Goal: Task Accomplishment & Management: Use online tool/utility

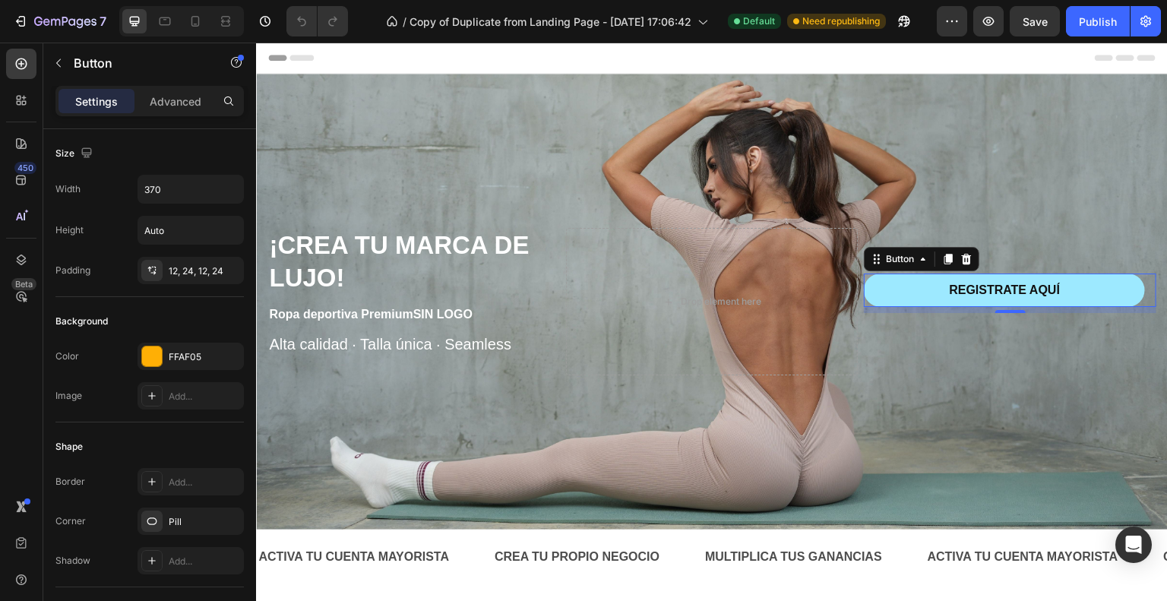
click at [889, 297] on link "REGISTRATE AQUÍ" at bounding box center [1004, 290] width 281 height 34
click at [951, 283] on p "REGISTRATE AQUÍ" at bounding box center [1004, 291] width 111 height 16
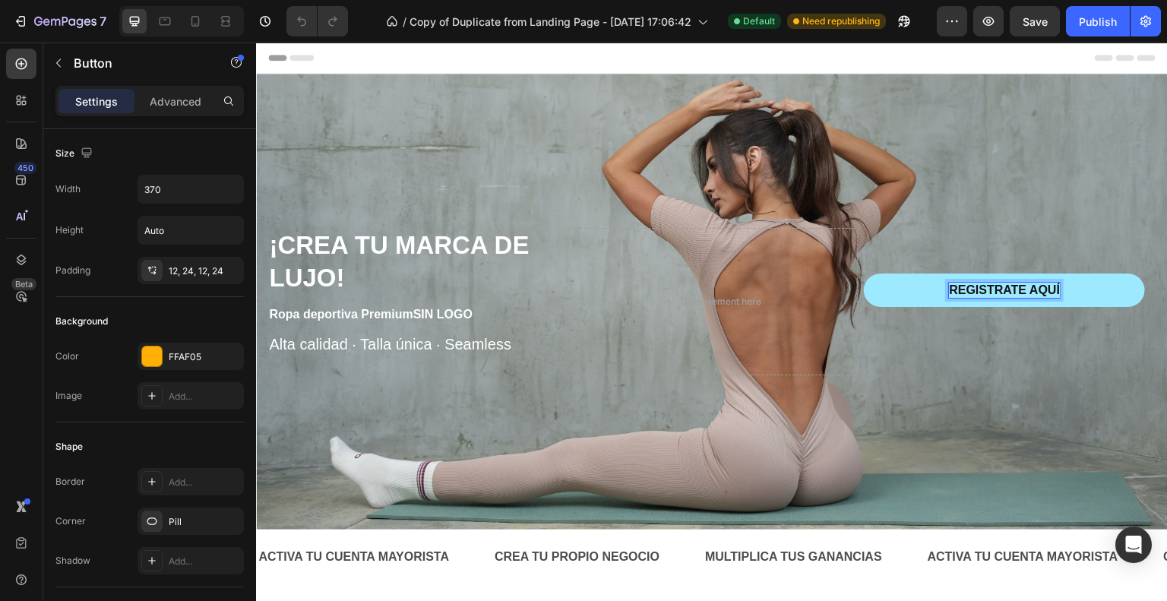
click at [1033, 286] on p "REGISTRATE AQUÍ" at bounding box center [1004, 291] width 111 height 16
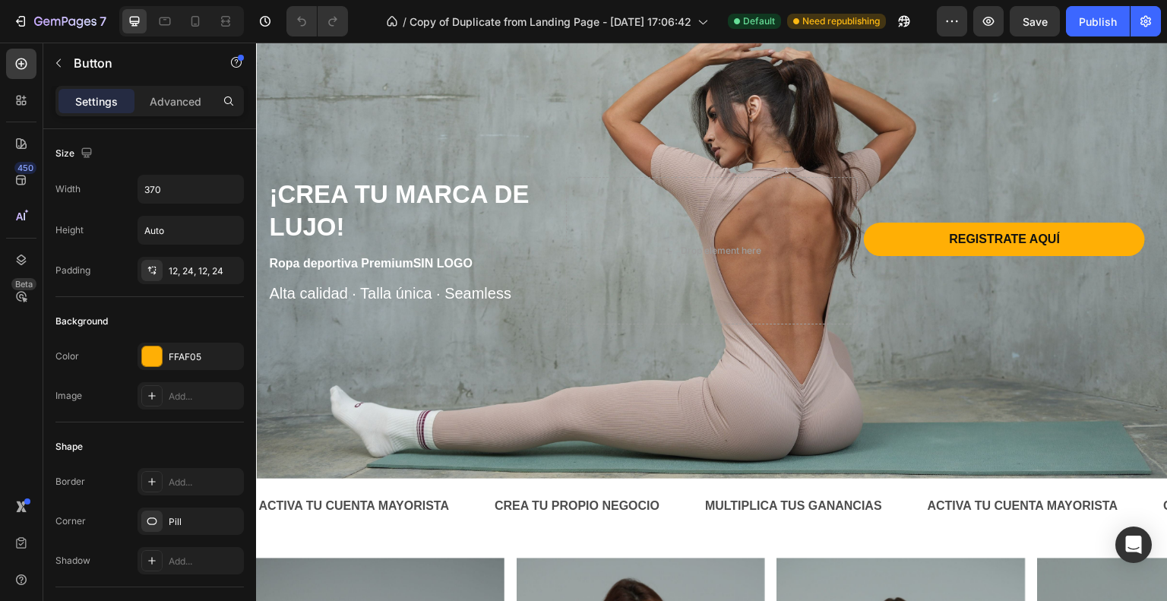
scroll to position [50, 0]
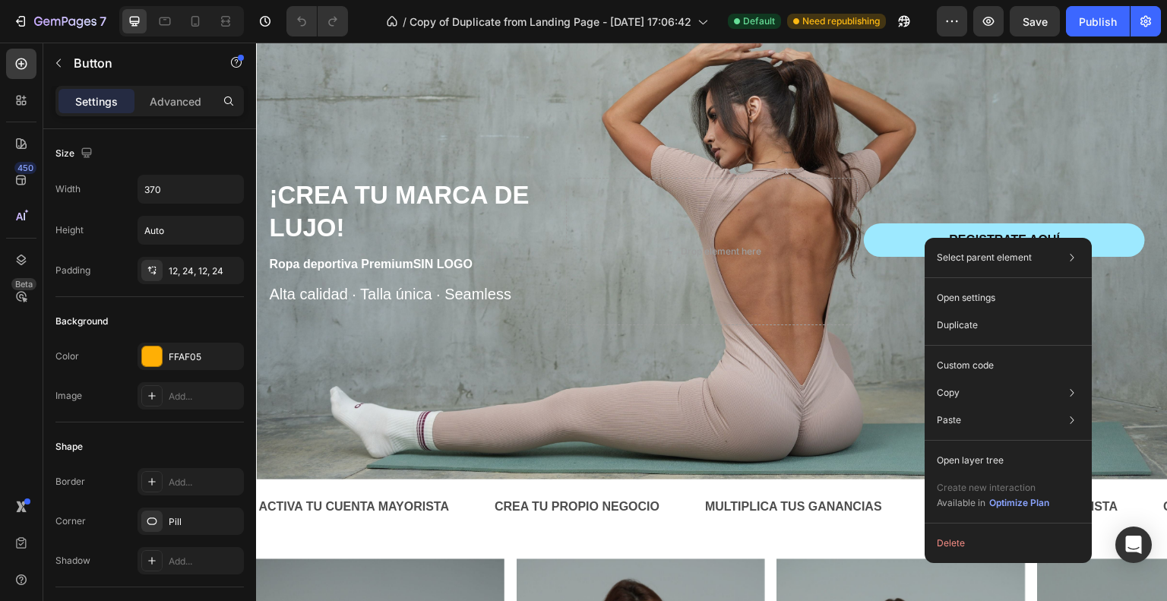
click at [925, 238] on div "Select parent element Section Hero Banner Row 3 cols Button Open settings Dupli…" at bounding box center [1007, 400] width 167 height 325
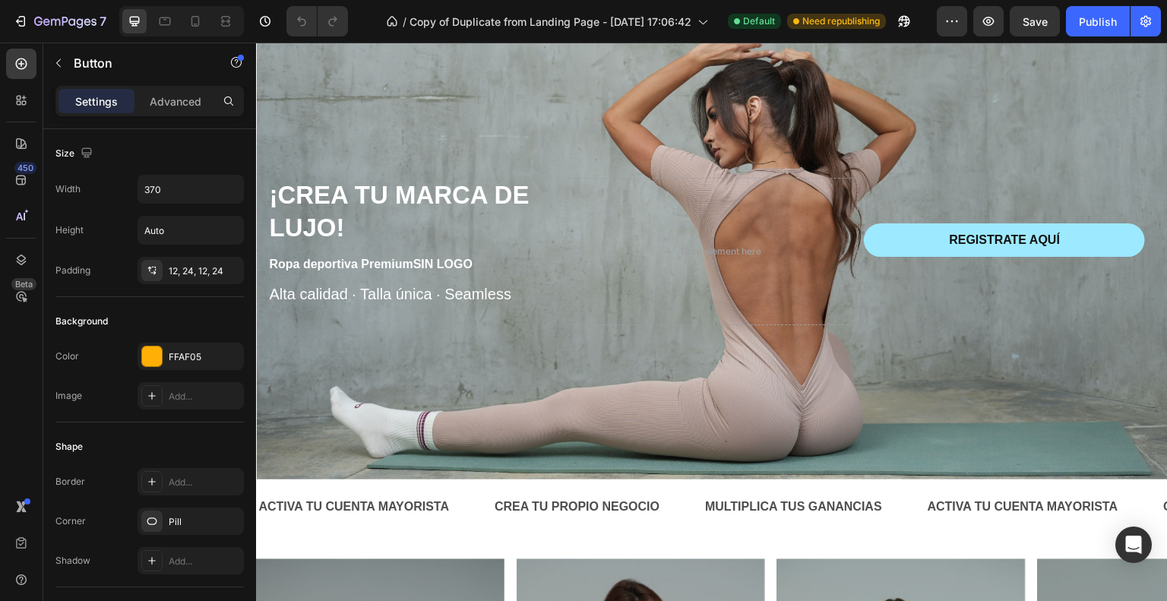
click at [906, 234] on link "REGISTRATE AQUÍ" at bounding box center [1004, 240] width 281 height 34
click at [929, 234] on link "REGISTRATE AQUÍ" at bounding box center [1004, 240] width 281 height 34
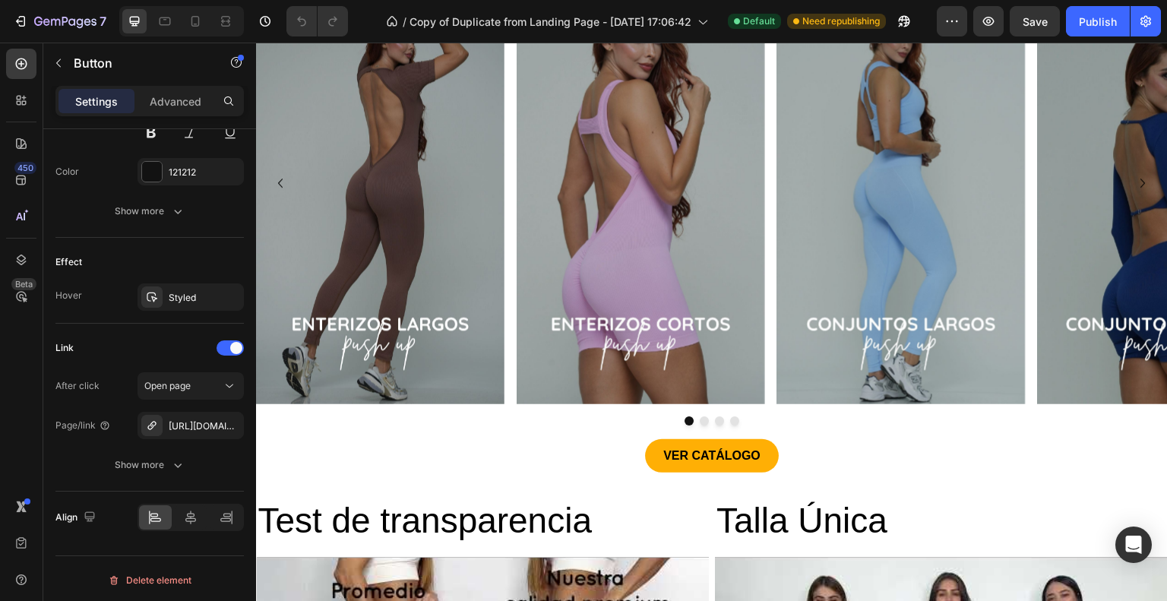
scroll to position [719, 0]
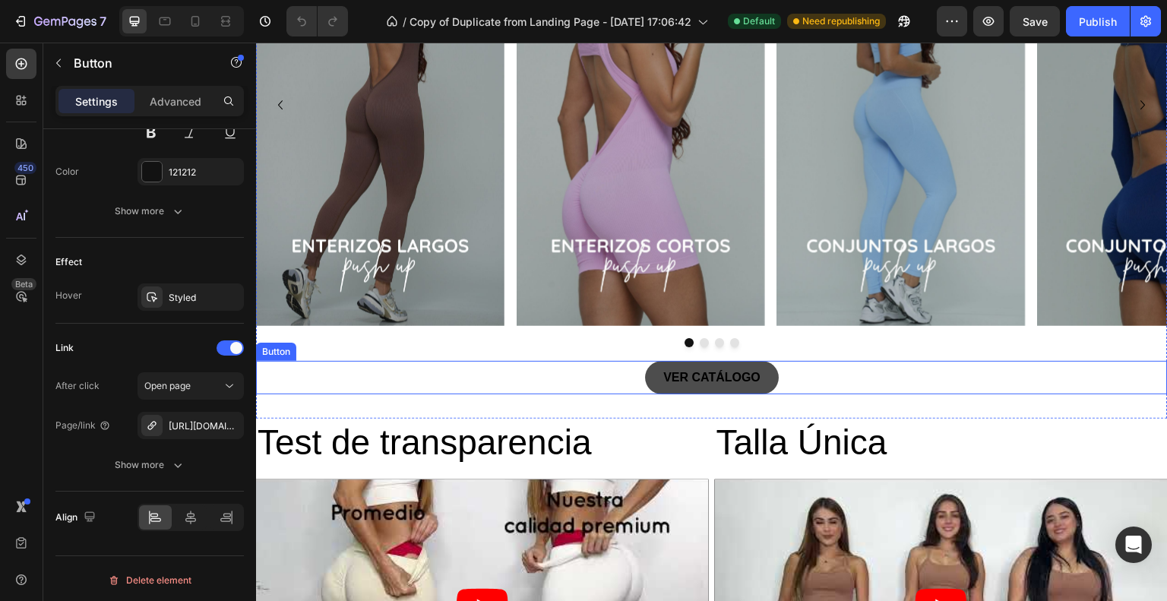
click at [652, 377] on link "VER CATÁLOGO" at bounding box center [712, 378] width 134 height 34
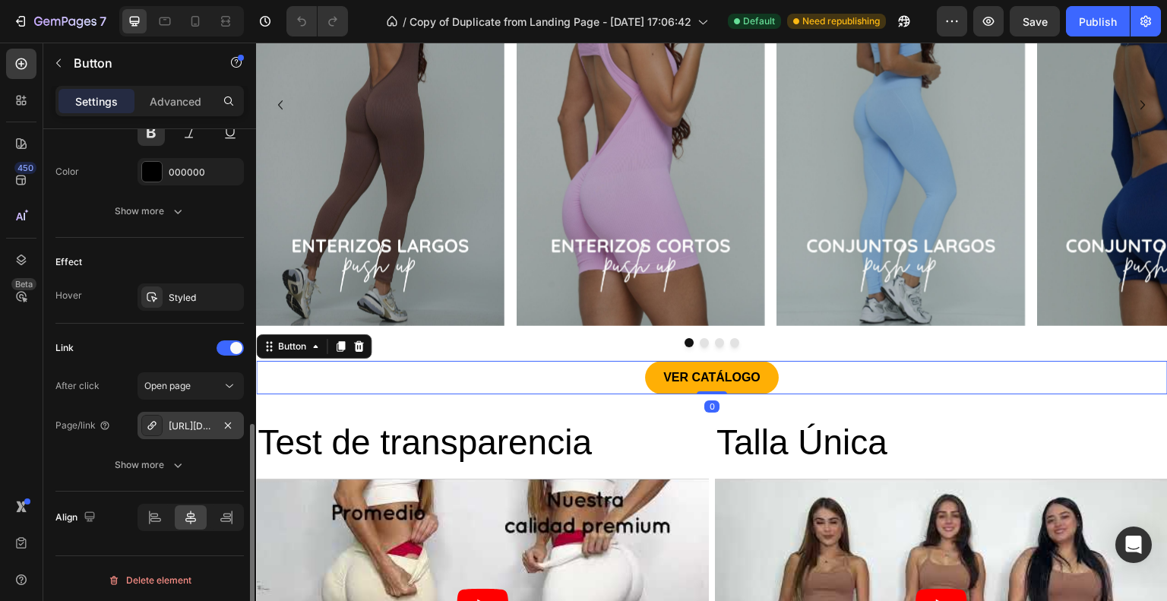
click at [207, 423] on div "[URL][DOMAIN_NAME]" at bounding box center [191, 426] width 44 height 14
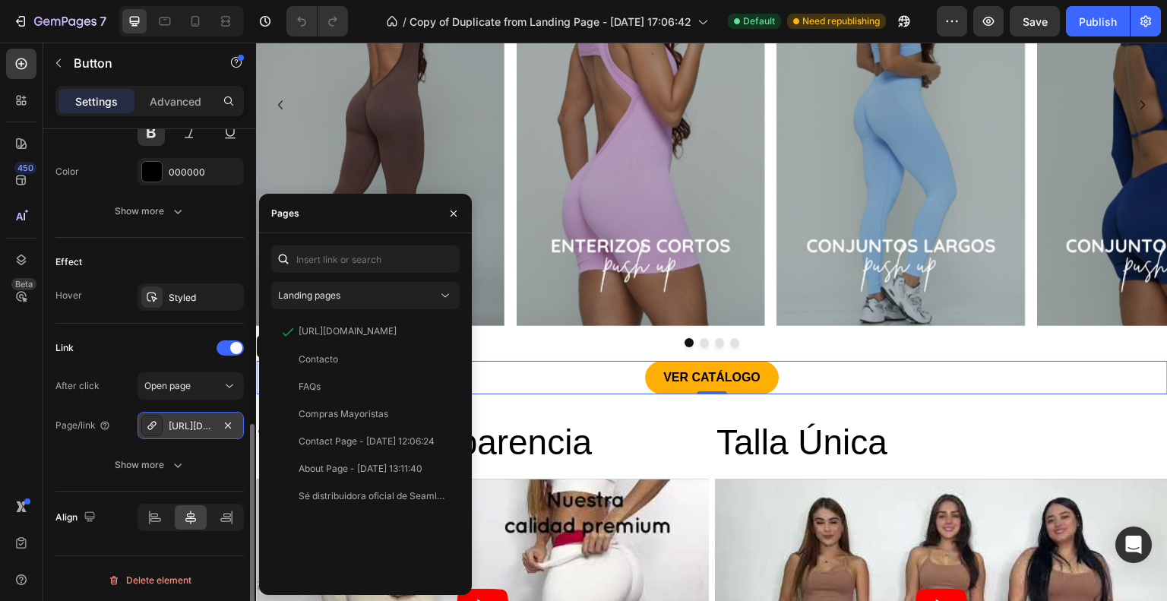
click at [207, 423] on div "[URL][DOMAIN_NAME]" at bounding box center [191, 426] width 44 height 14
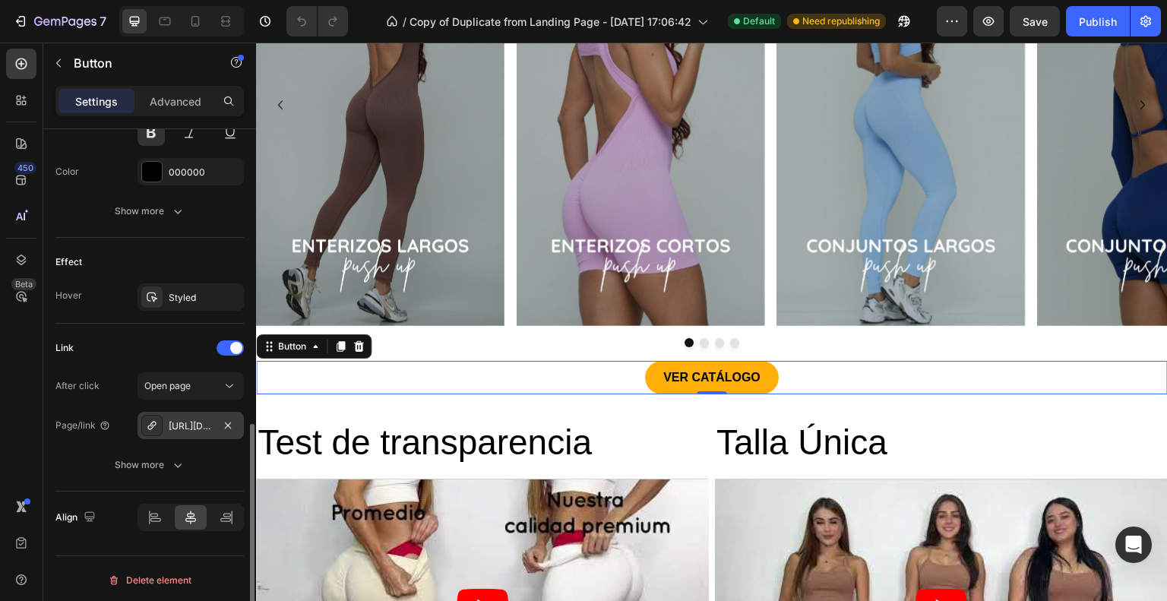
click at [207, 423] on div "[URL][DOMAIN_NAME]" at bounding box center [191, 426] width 44 height 14
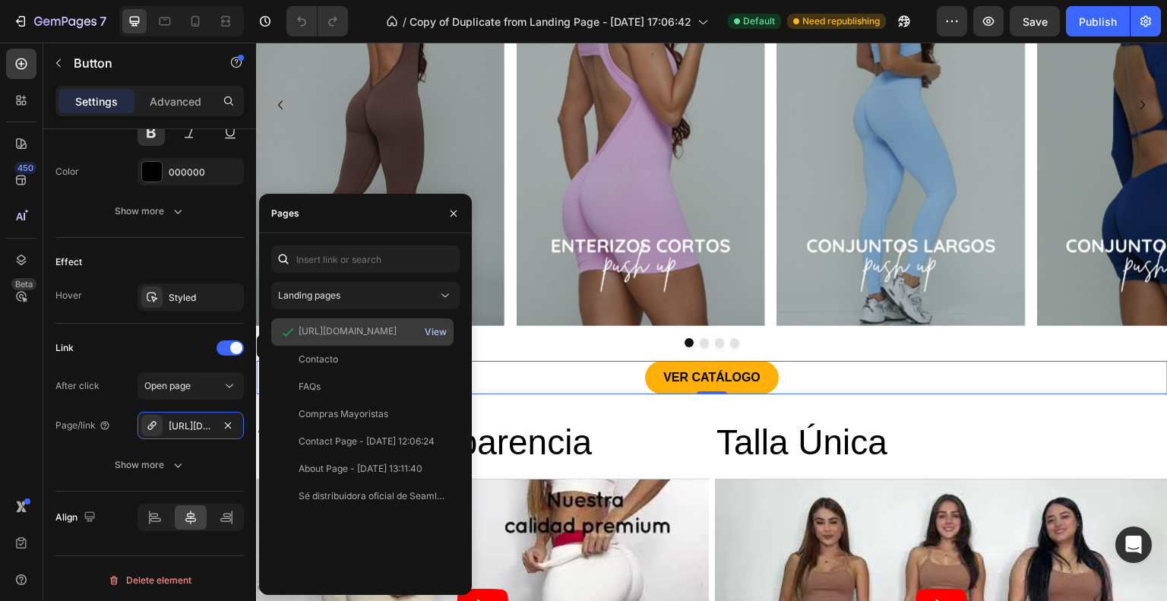
click at [437, 336] on div "View" at bounding box center [436, 332] width 22 height 14
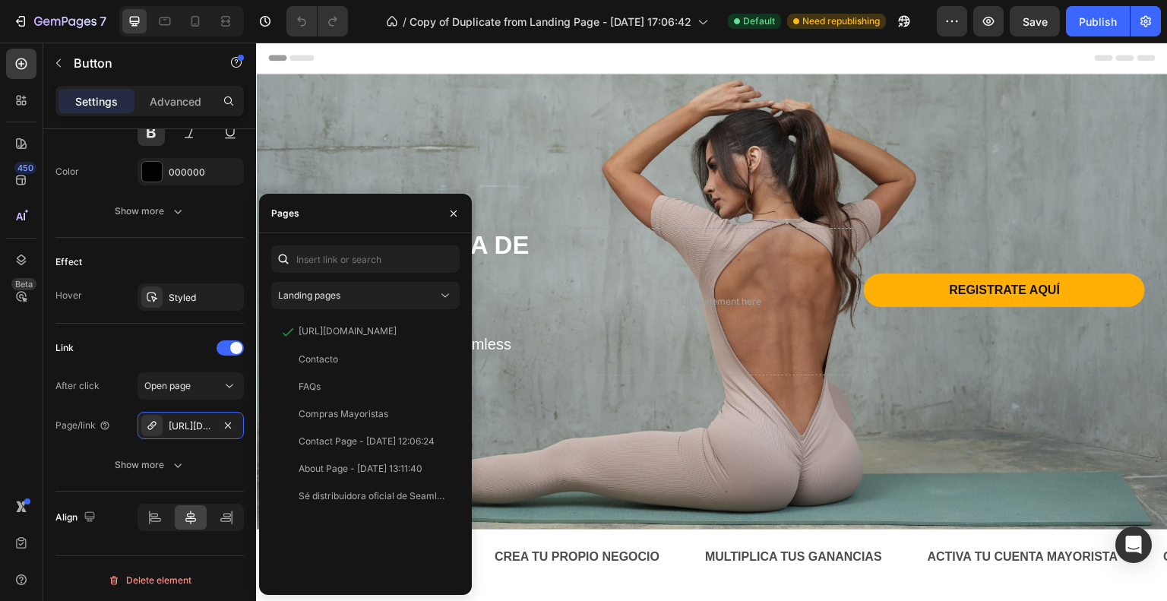
scroll to position [0, 0]
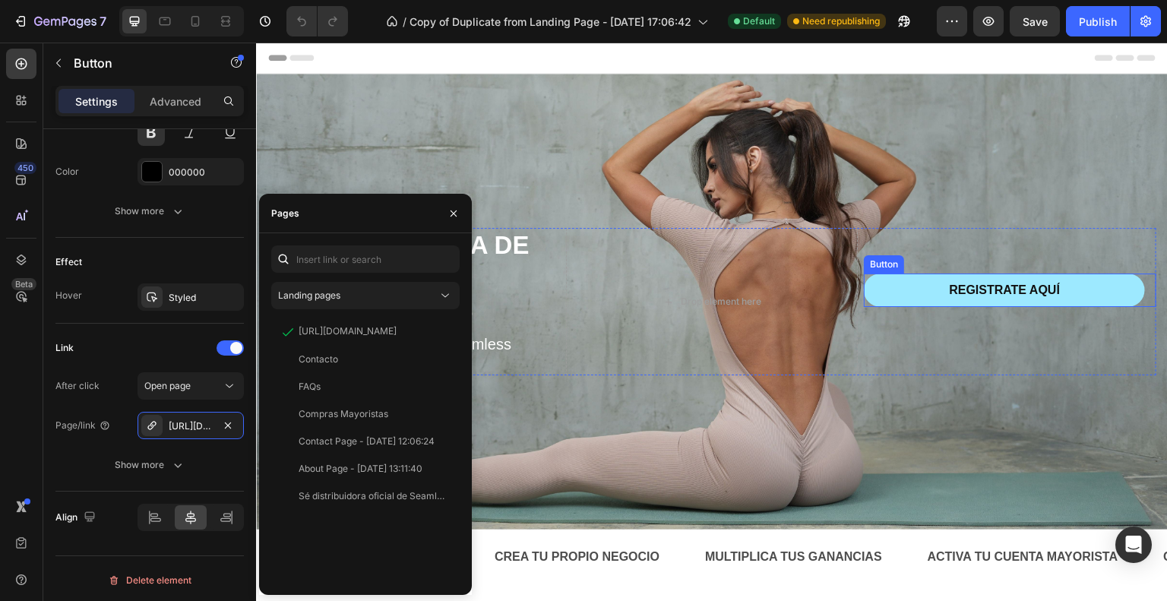
click at [929, 289] on link "REGISTRATE AQUÍ" at bounding box center [1004, 290] width 281 height 34
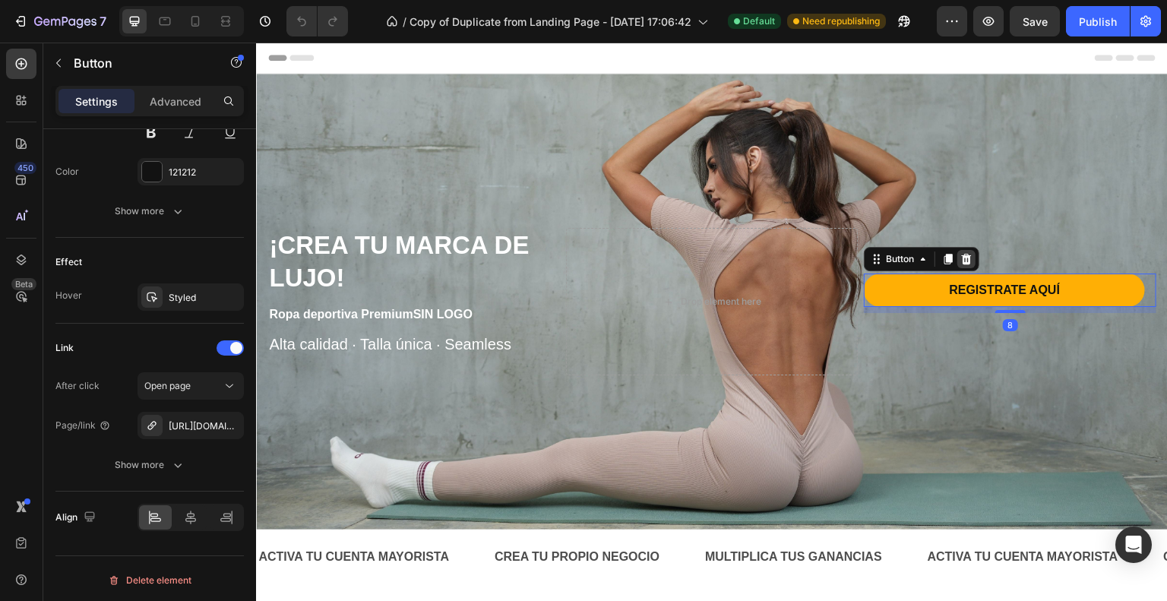
click at [966, 250] on div at bounding box center [966, 259] width 18 height 18
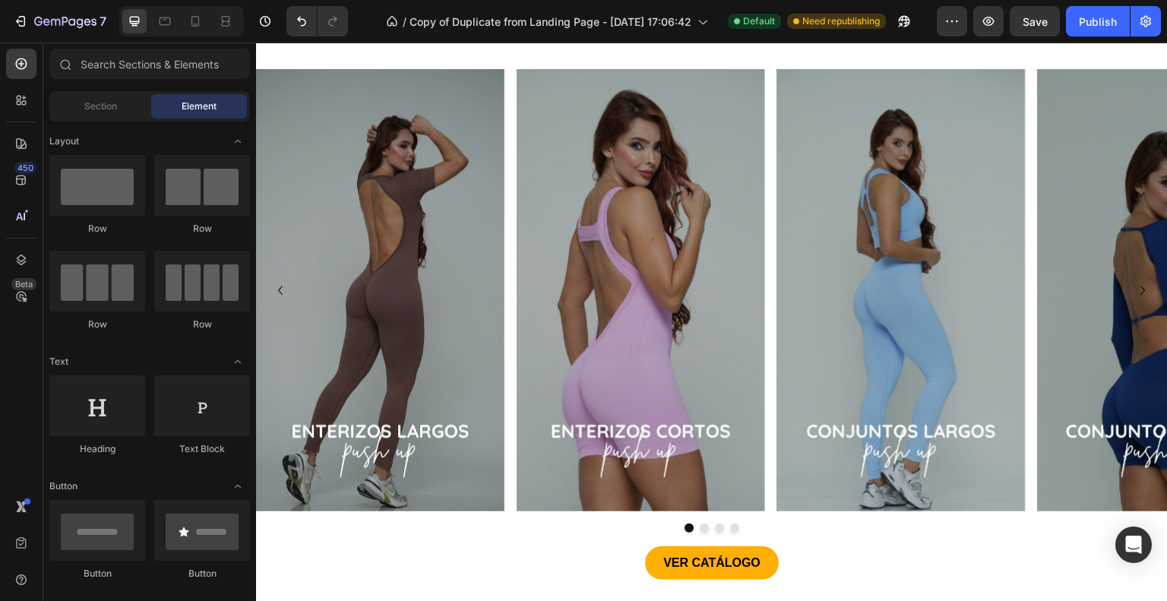
scroll to position [644, 0]
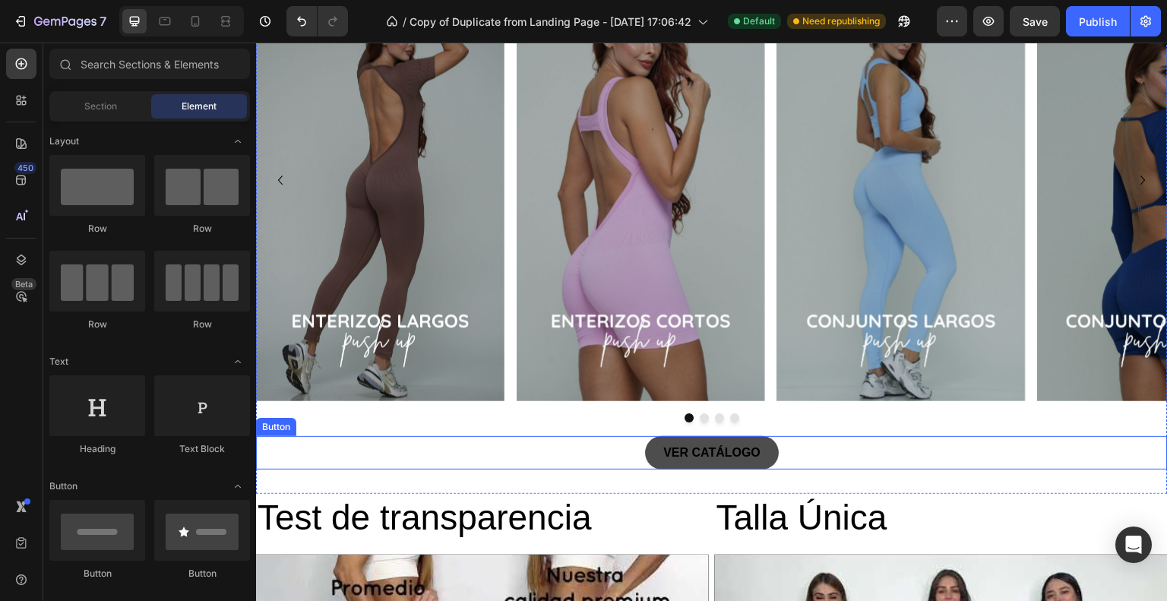
click at [753, 450] on link "VER CATÁLOGO" at bounding box center [712, 453] width 134 height 34
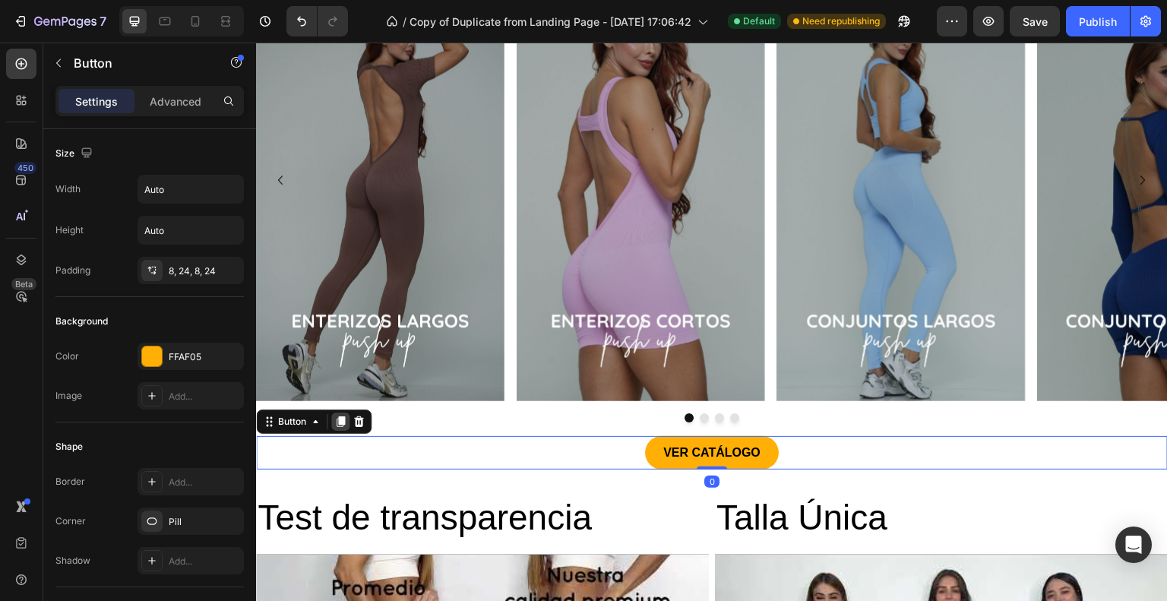
click at [337, 415] on icon at bounding box center [340, 421] width 12 height 12
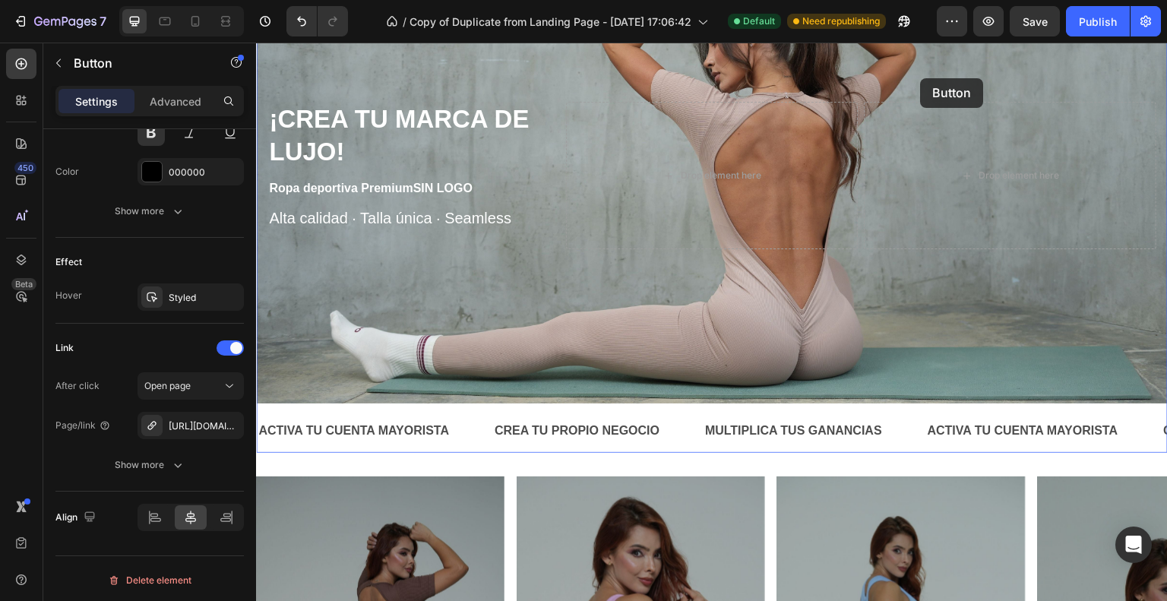
scroll to position [0, 0]
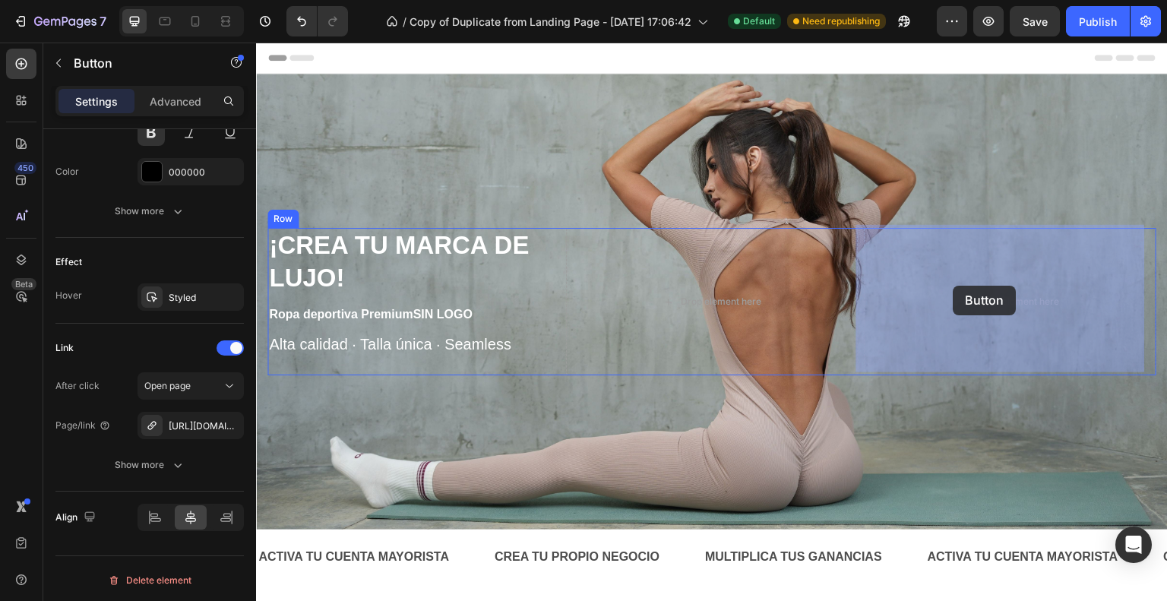
drag, startPoint x: 760, startPoint y: 496, endPoint x: 953, endPoint y: 286, distance: 285.4
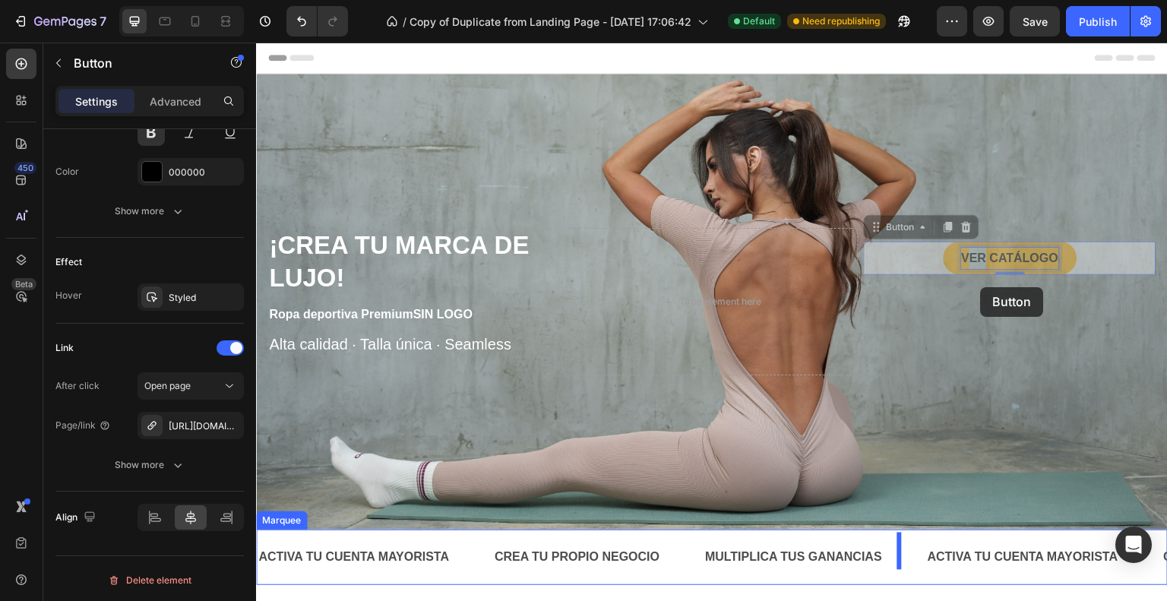
drag, startPoint x: 963, startPoint y: 251, endPoint x: 978, endPoint y: 286, distance: 38.8
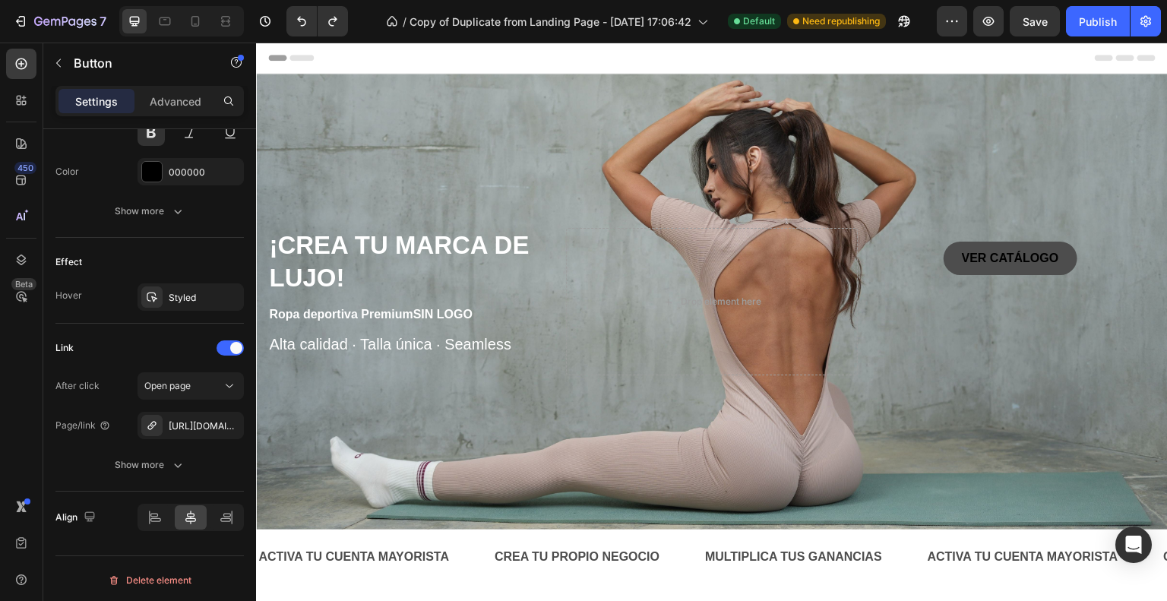
click at [971, 267] on link "VER CATÁLOGO" at bounding box center [1010, 259] width 134 height 34
click at [975, 263] on p "VER CATÁLOGO" at bounding box center [1010, 259] width 97 height 22
click at [167, 103] on p "Advanced" at bounding box center [176, 101] width 52 height 16
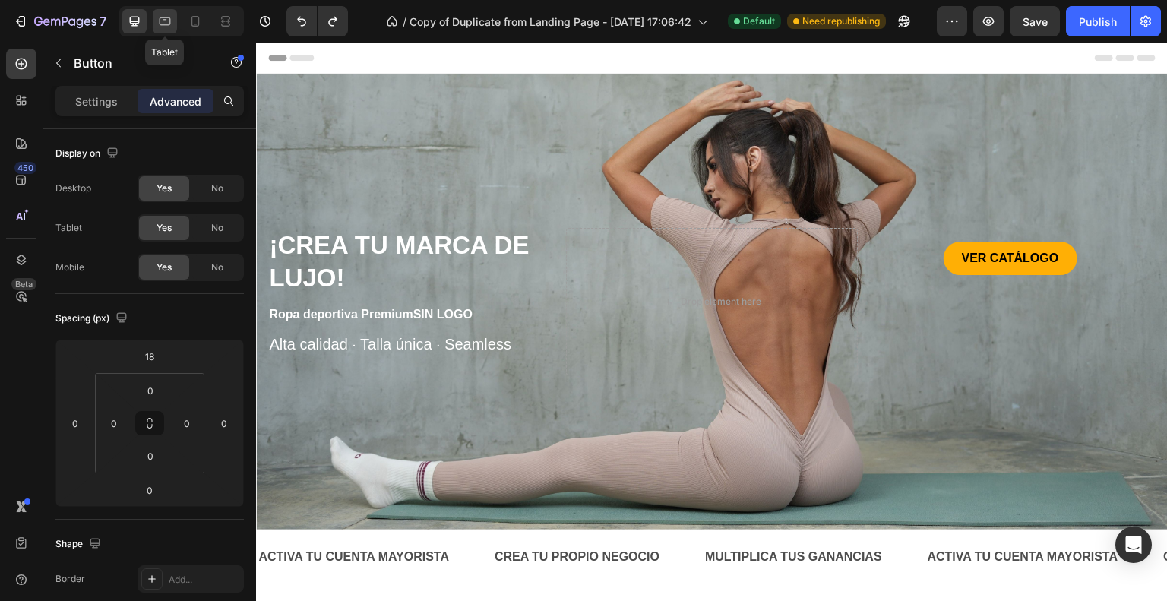
click at [171, 24] on icon at bounding box center [164, 21] width 15 height 15
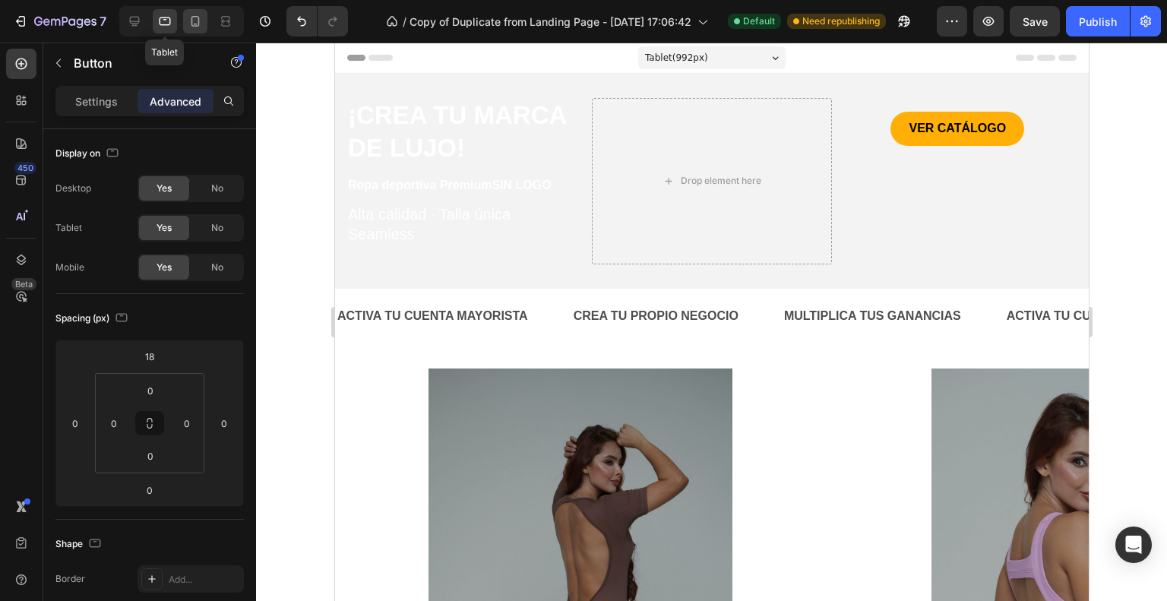
scroll to position [15, 0]
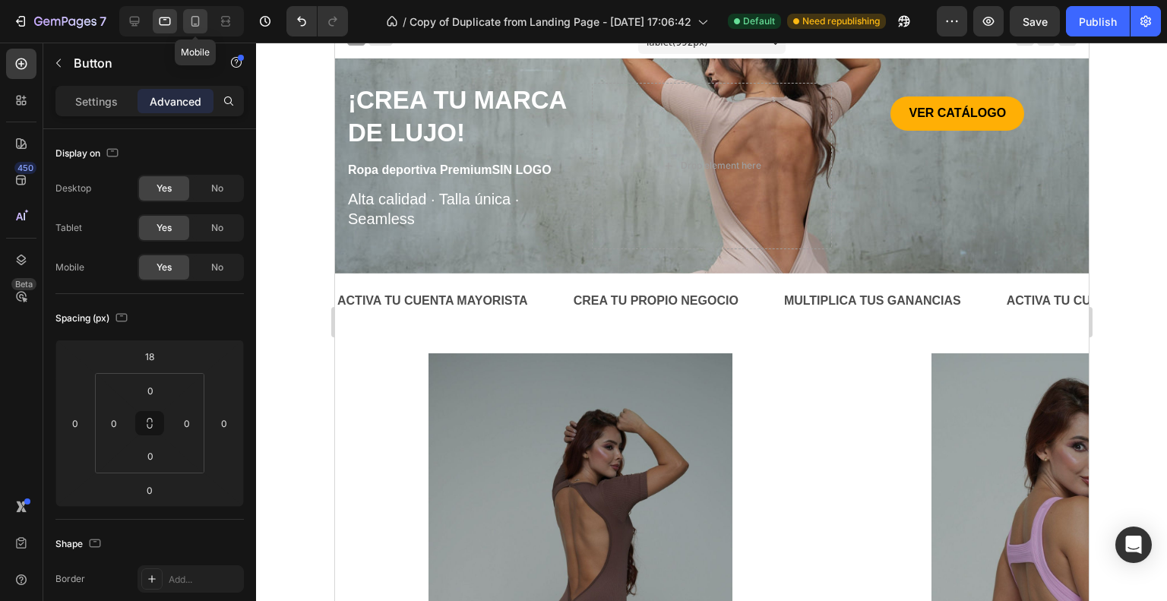
click at [191, 23] on icon at bounding box center [195, 21] width 15 height 15
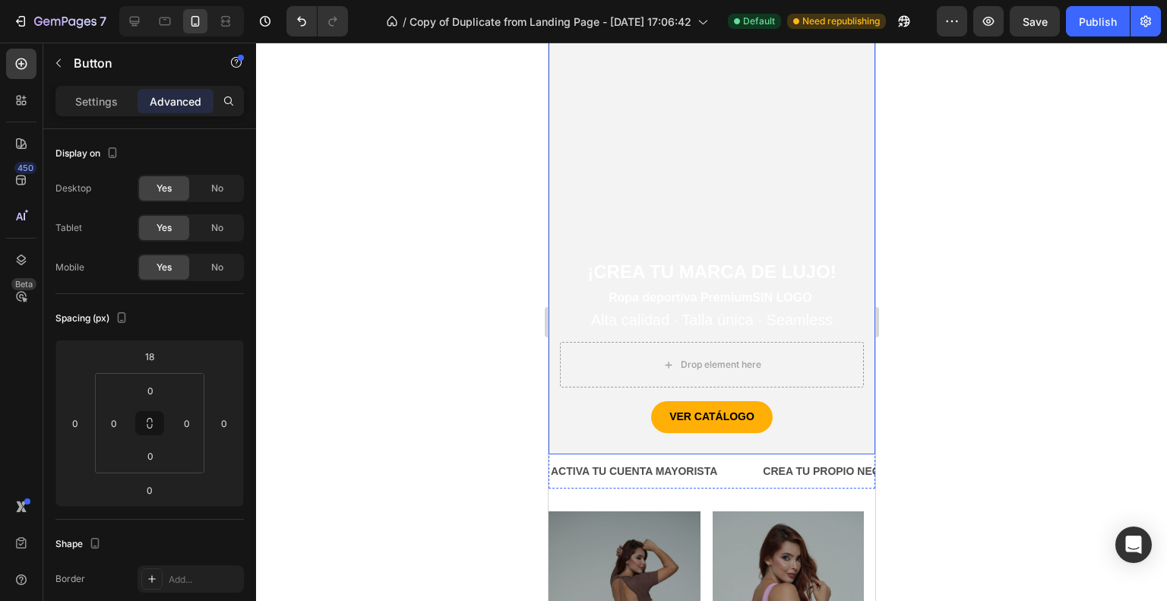
scroll to position [39, 0]
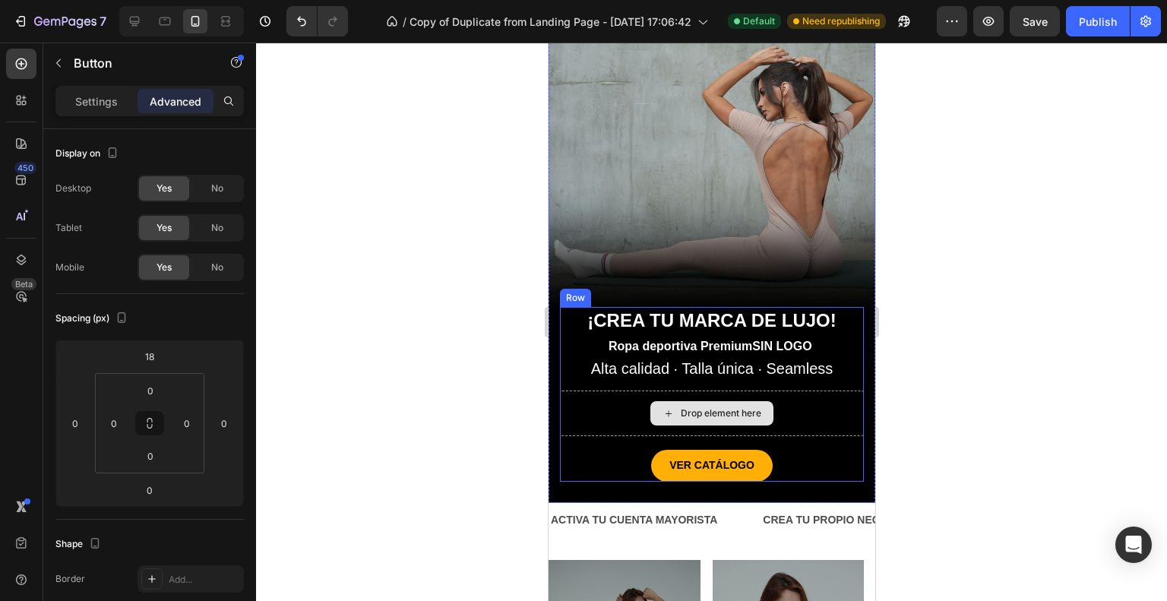
click at [836, 400] on div "Drop element here" at bounding box center [711, 413] width 304 height 46
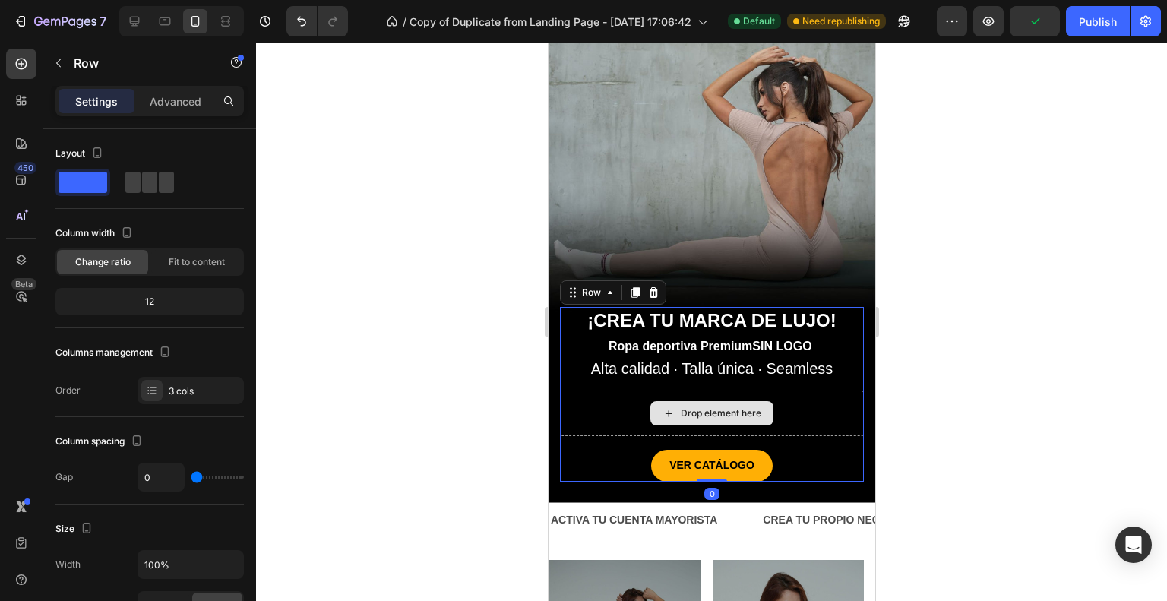
click at [836, 400] on div "Drop element here" at bounding box center [711, 413] width 304 height 46
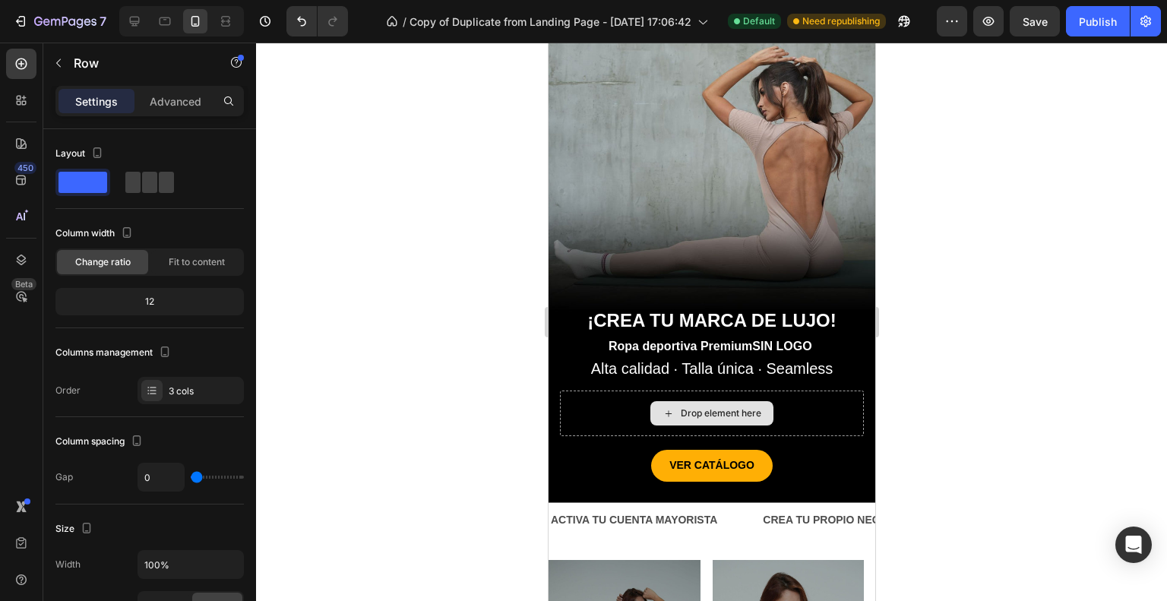
click at [752, 406] on div "Drop element here" at bounding box center [710, 413] width 123 height 24
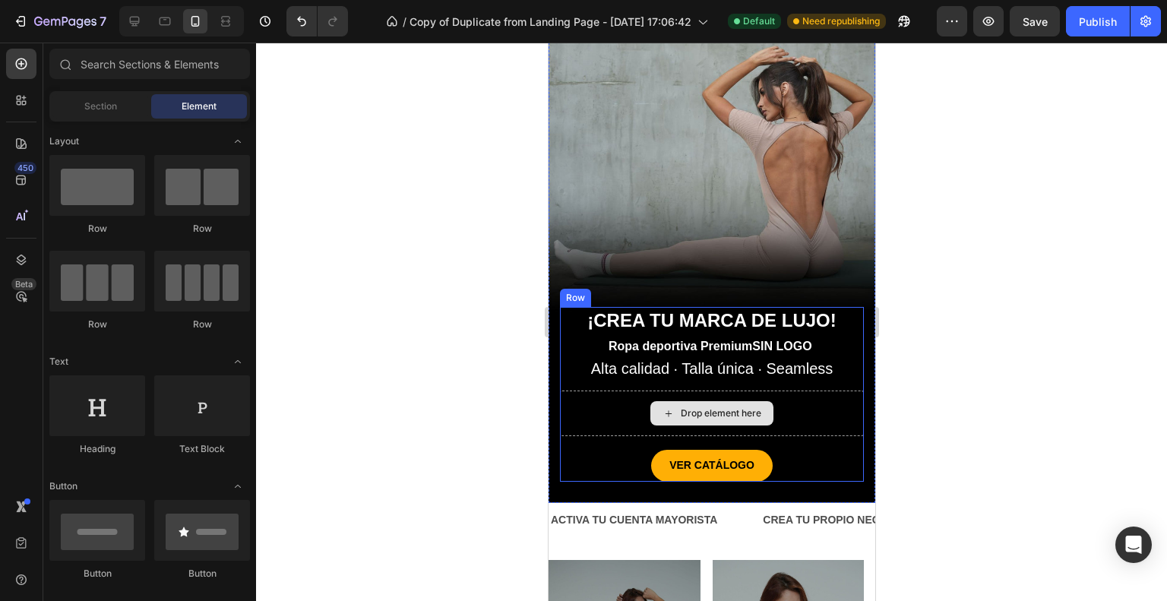
click at [607, 403] on div "Drop element here" at bounding box center [711, 413] width 304 height 46
click at [655, 412] on div "Drop element here" at bounding box center [710, 413] width 123 height 24
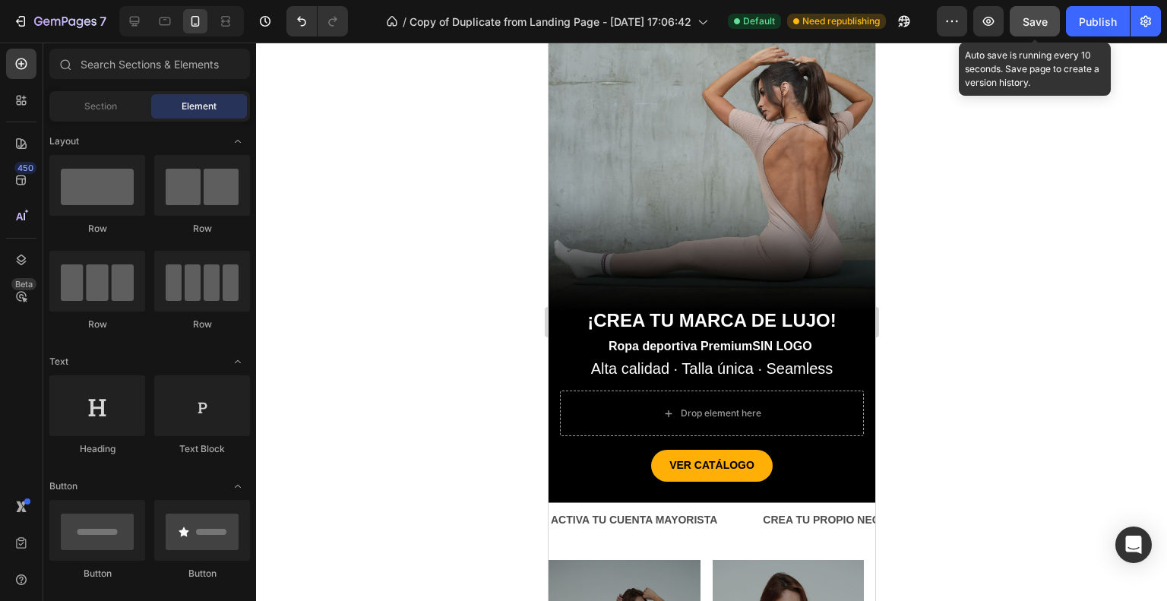
click at [1030, 21] on span "Save" at bounding box center [1034, 21] width 25 height 13
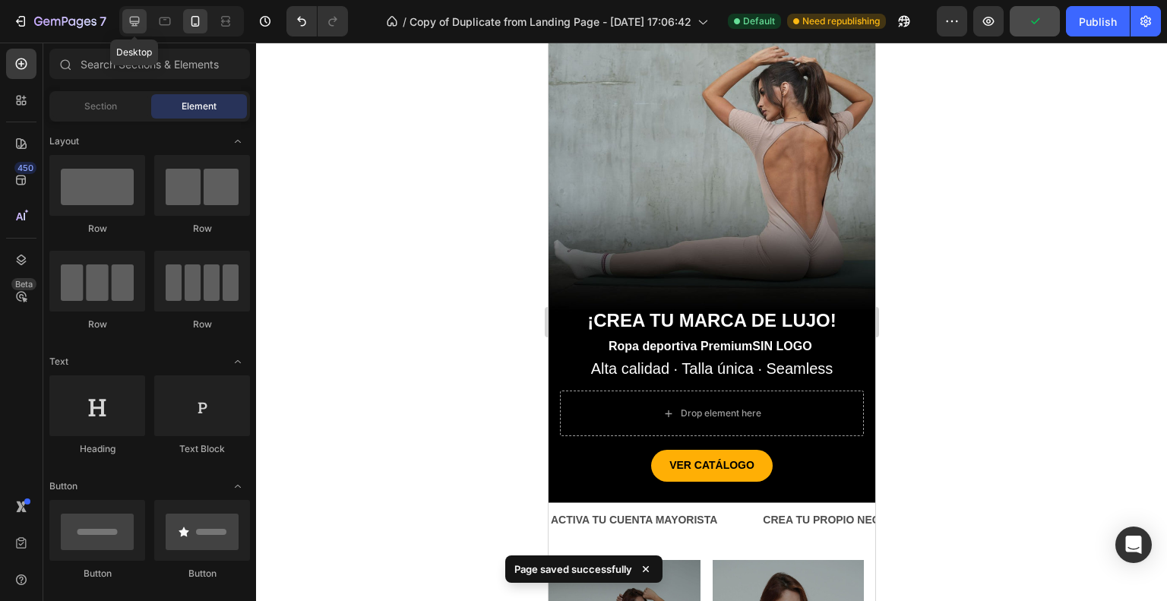
click at [141, 20] on icon at bounding box center [134, 21] width 15 height 15
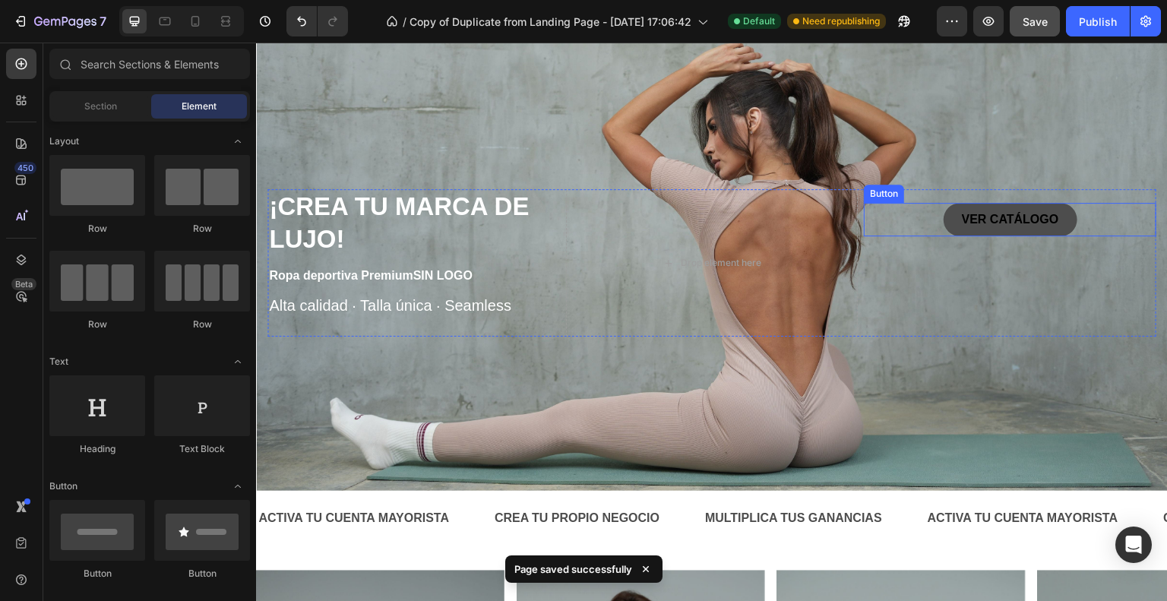
click at [1023, 227] on link "VER CATÁLOGO" at bounding box center [1010, 220] width 134 height 34
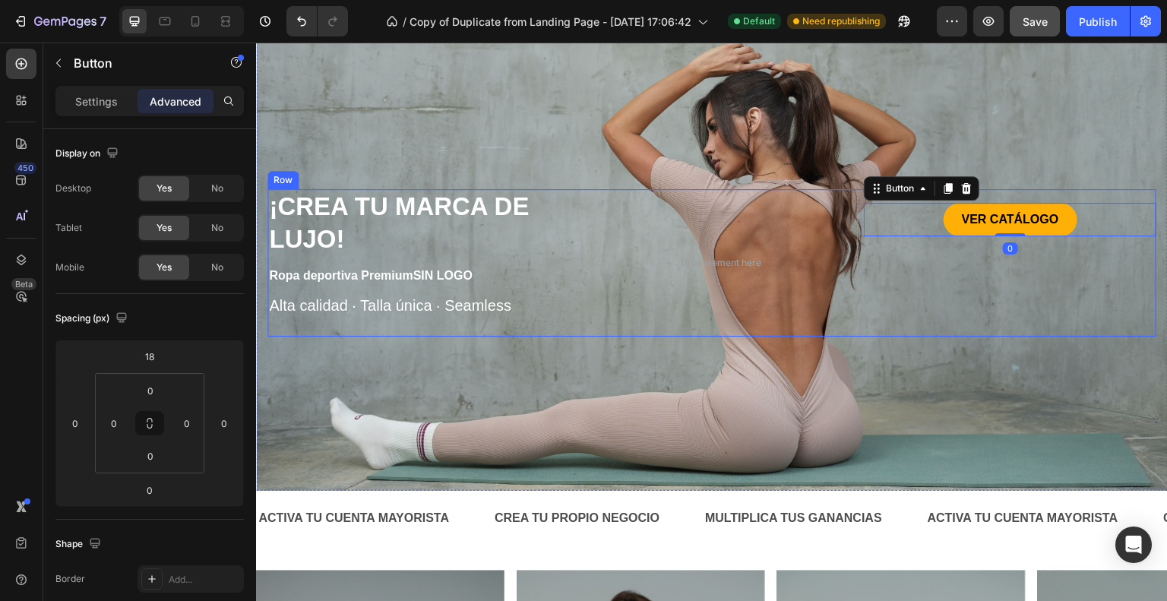
click at [973, 273] on div "VER CATÁLOGO Button 0" at bounding box center [1010, 263] width 292 height 148
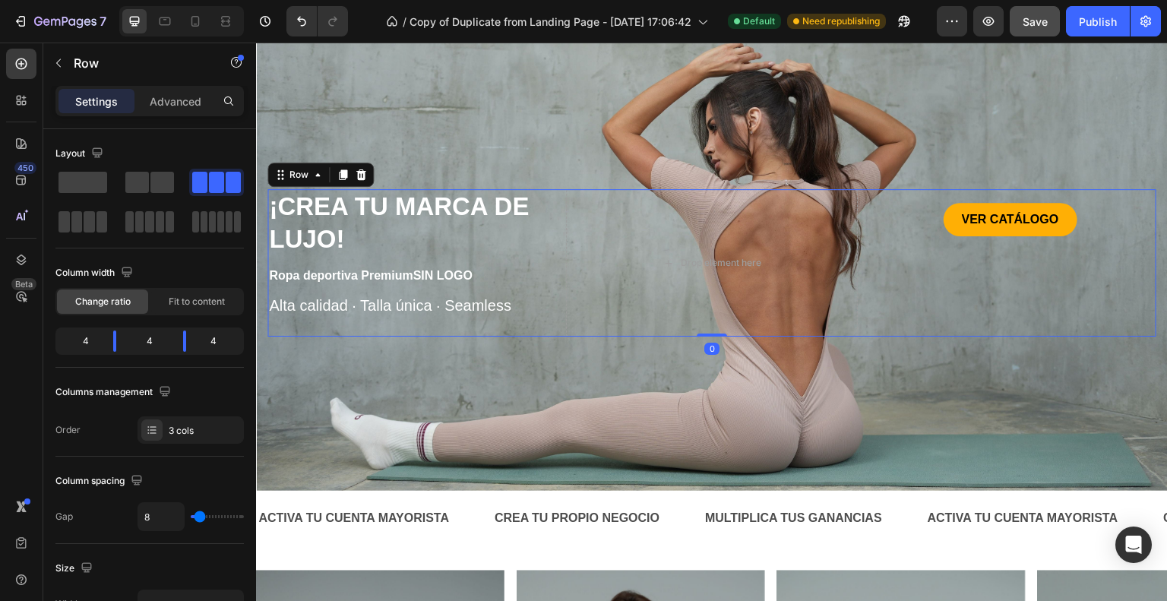
click at [973, 273] on div "VER CATÁLOGO Button" at bounding box center [1010, 263] width 292 height 148
click at [984, 226] on p "VER CATÁLOGO" at bounding box center [1010, 220] width 97 height 22
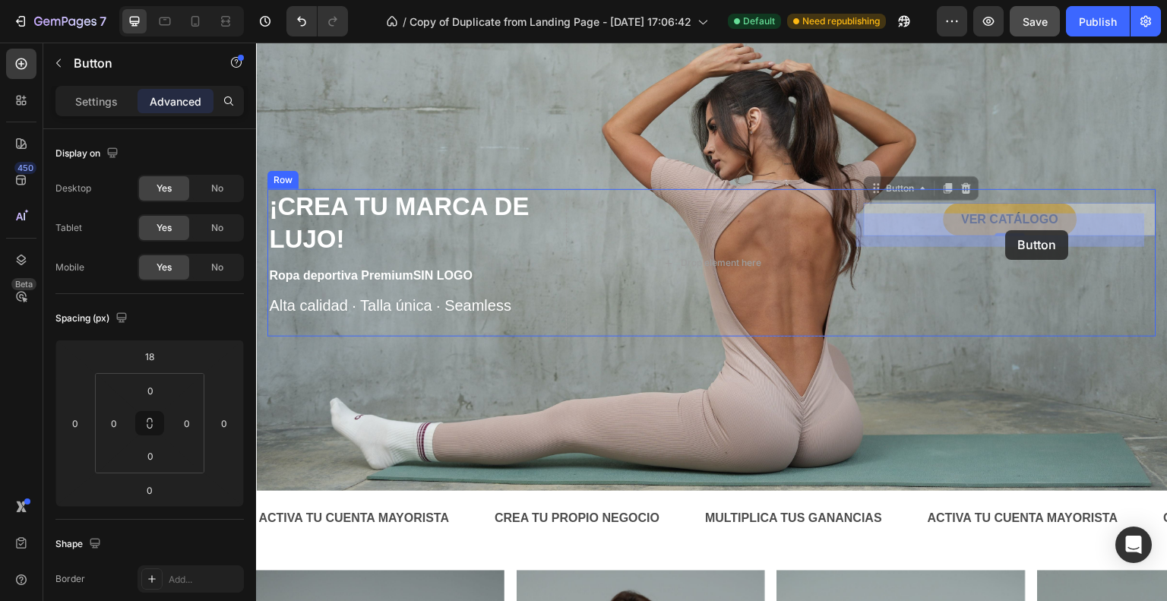
drag, startPoint x: 1055, startPoint y: 223, endPoint x: 1006, endPoint y: 230, distance: 49.9
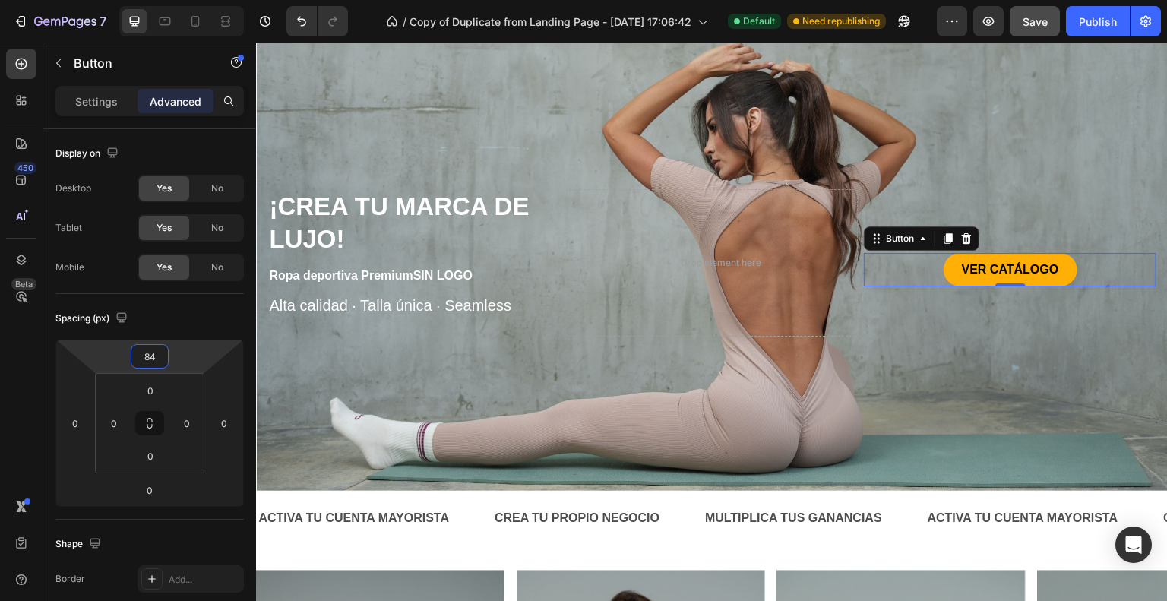
drag, startPoint x: 182, startPoint y: 357, endPoint x: 180, endPoint y: 332, distance: 25.2
click at [180, 0] on html "7 Version history / Copy of Duplicate from Landing Page - [DATE] 17:06:42 Defau…" at bounding box center [583, 0] width 1167 height 0
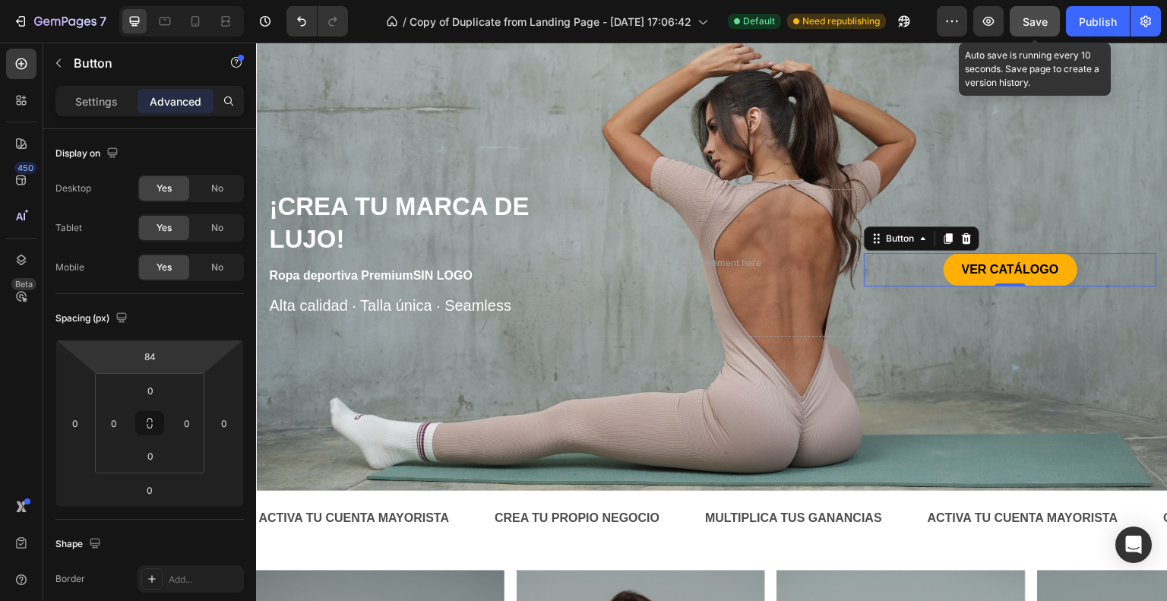
click at [1044, 28] on div "Save" at bounding box center [1034, 22] width 25 height 16
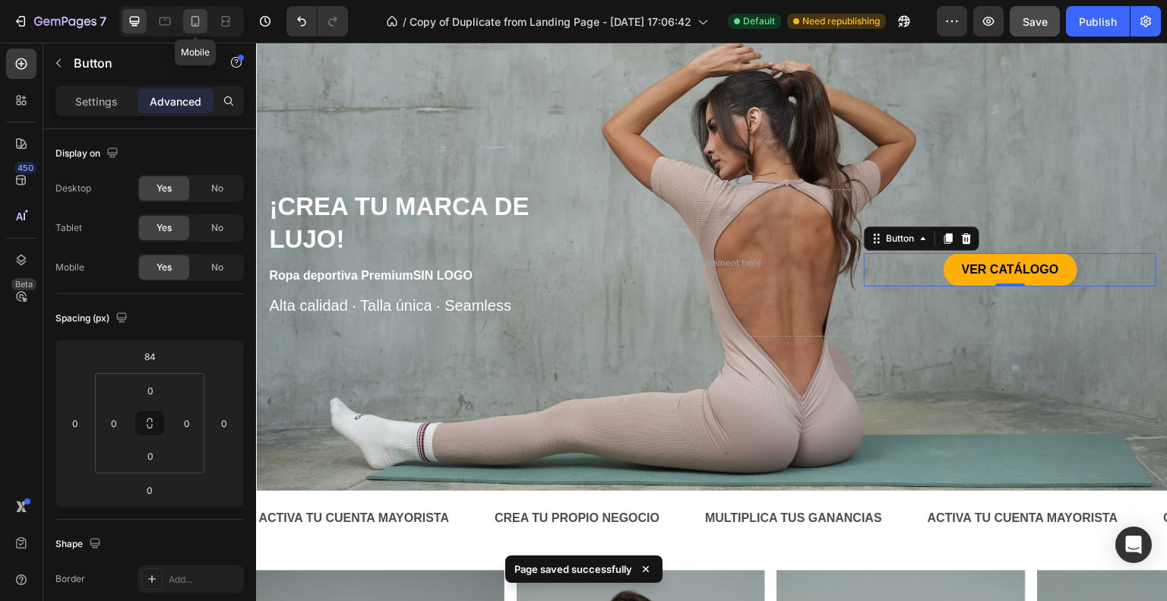
click at [194, 23] on icon at bounding box center [195, 21] width 15 height 15
type input "18"
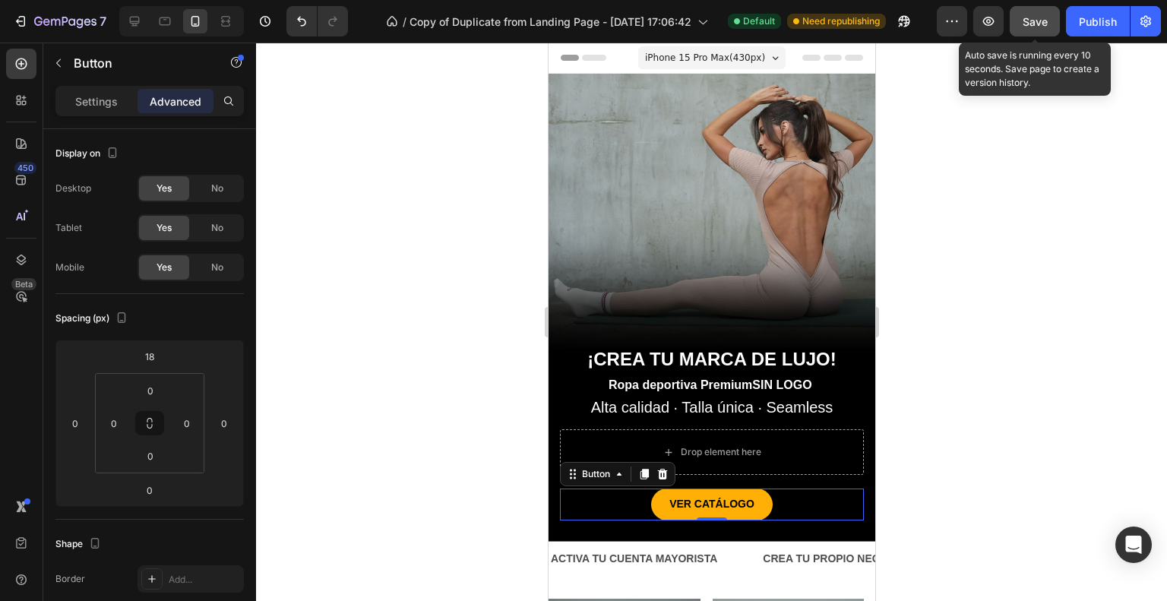
click at [1045, 21] on span "Save" at bounding box center [1034, 21] width 25 height 13
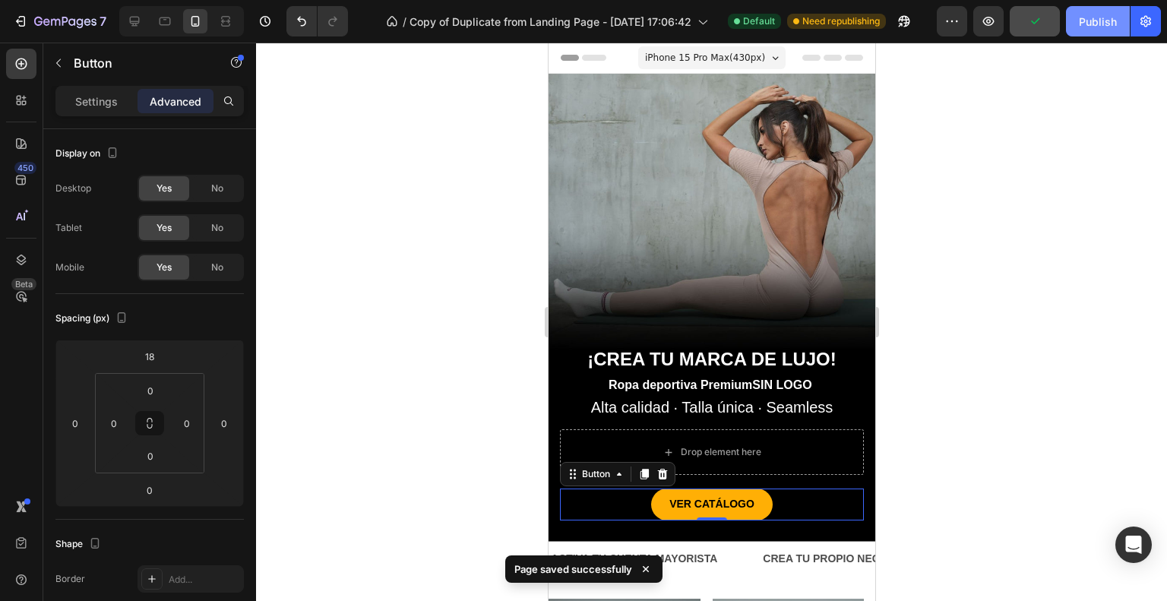
click at [1088, 16] on div "Publish" at bounding box center [1097, 22] width 38 height 16
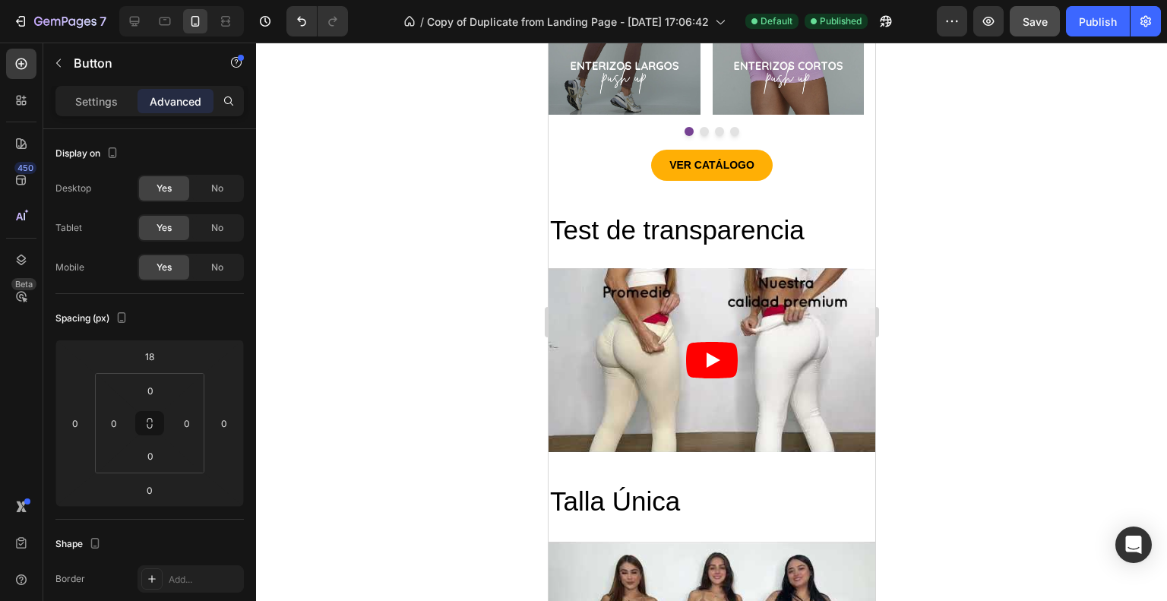
scroll to position [709, 0]
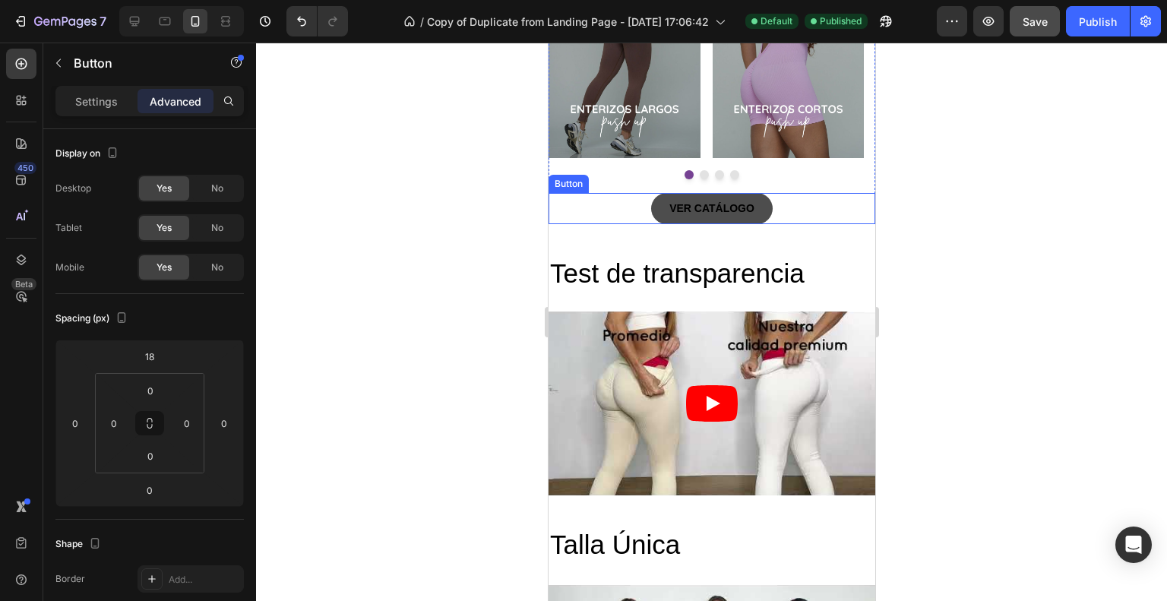
click at [754, 211] on link "VER CATÁLOGO" at bounding box center [711, 208] width 122 height 31
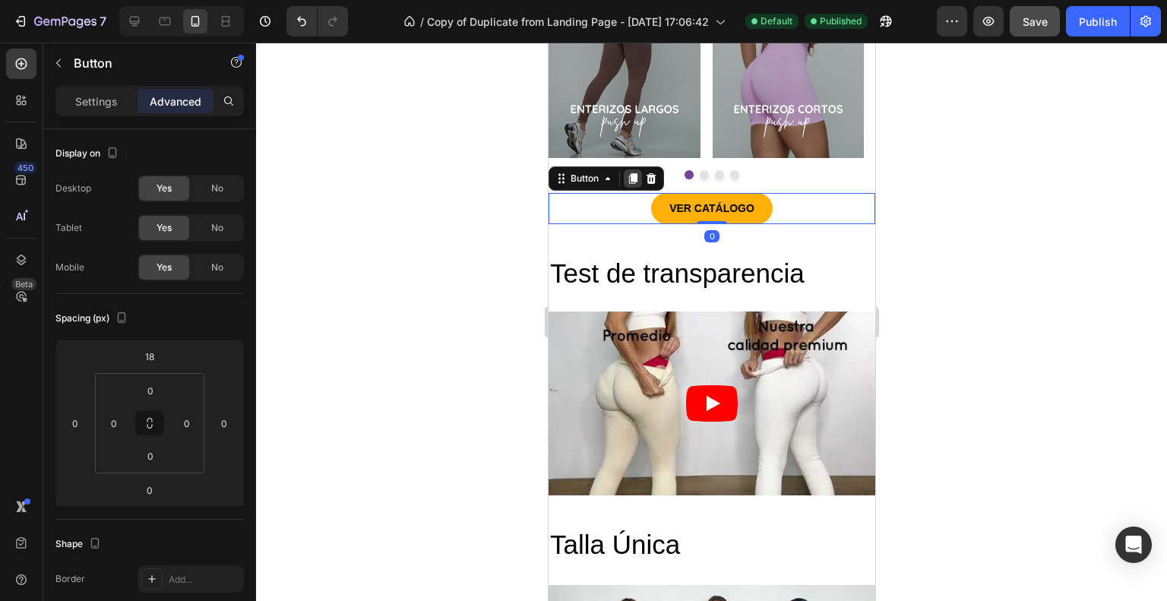
click at [634, 172] on icon at bounding box center [632, 178] width 12 height 12
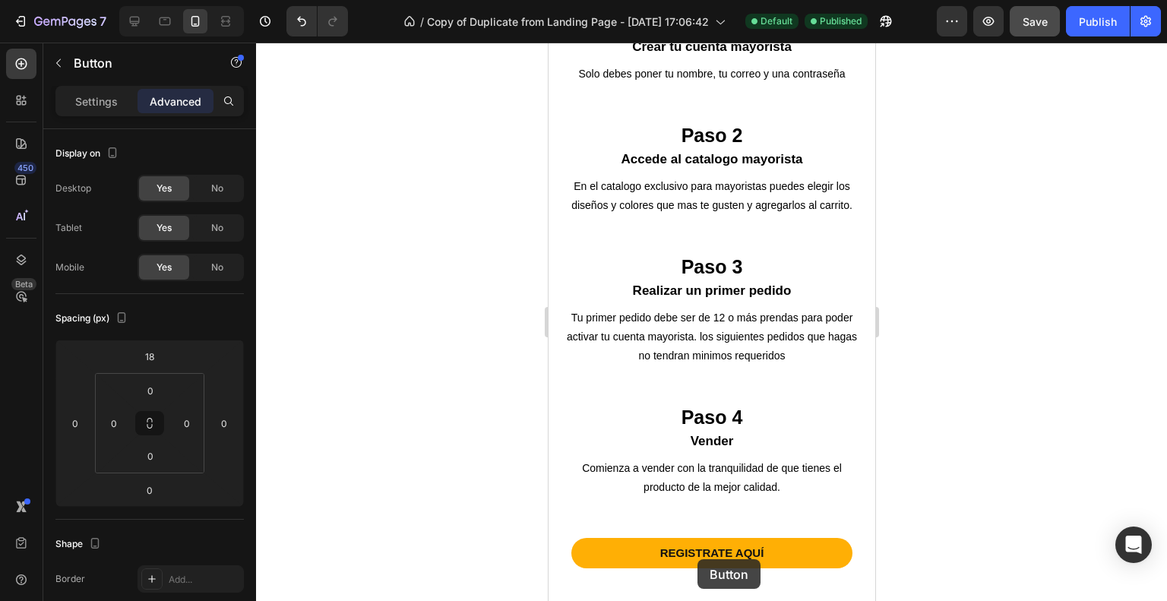
scroll to position [1856, 0]
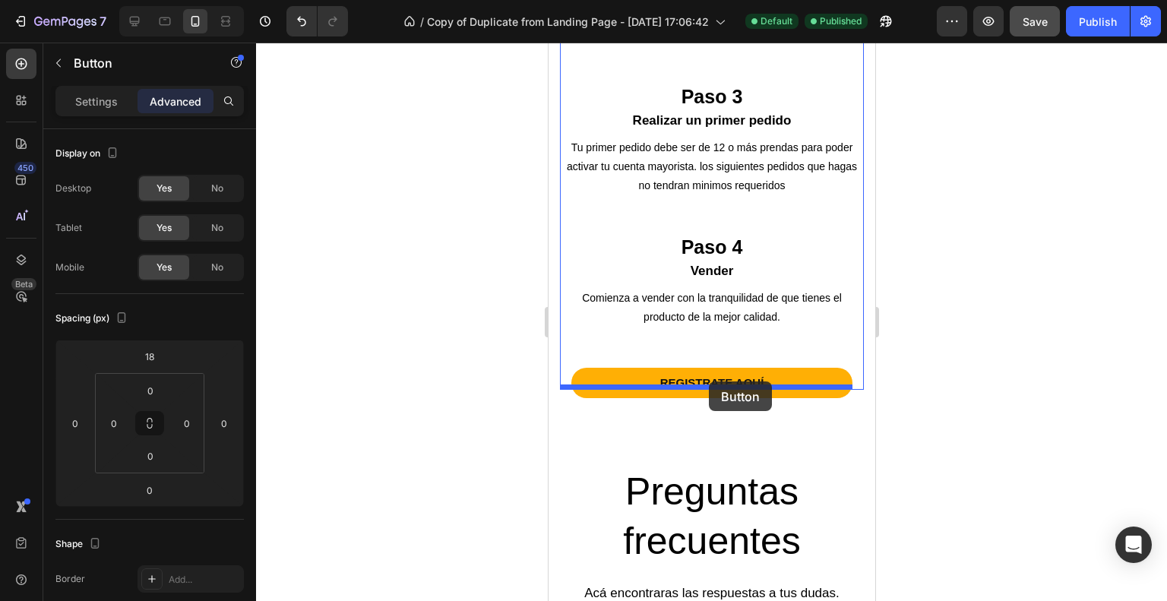
drag, startPoint x: 788, startPoint y: 254, endPoint x: 708, endPoint y: 381, distance: 150.9
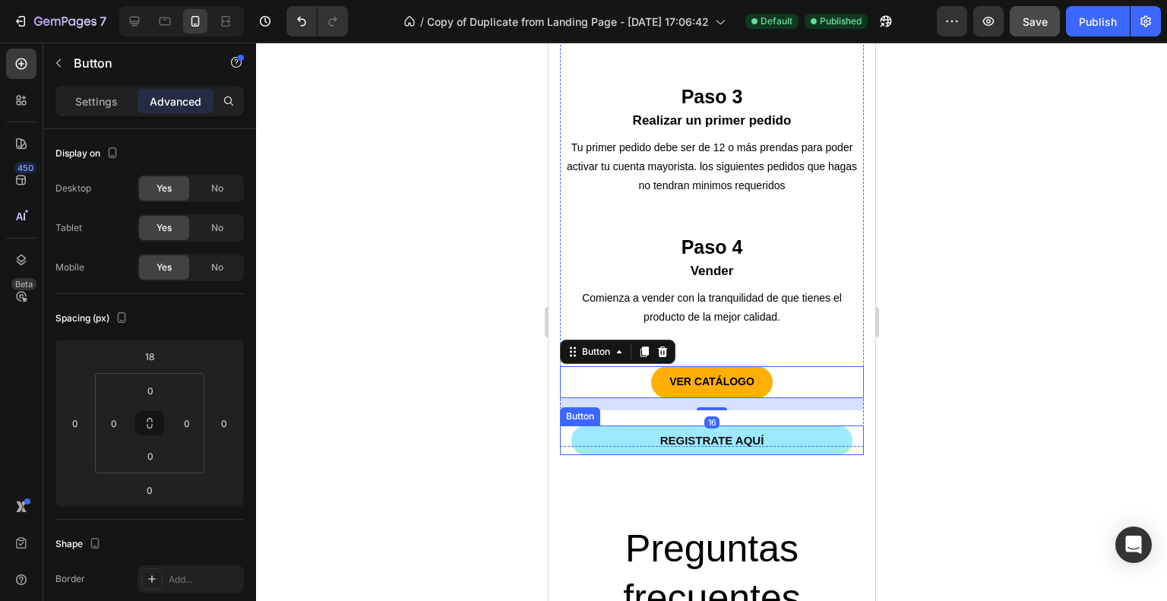
click at [801, 454] on link "REGISTRATE AQUÍ" at bounding box center [710, 440] width 281 height 30
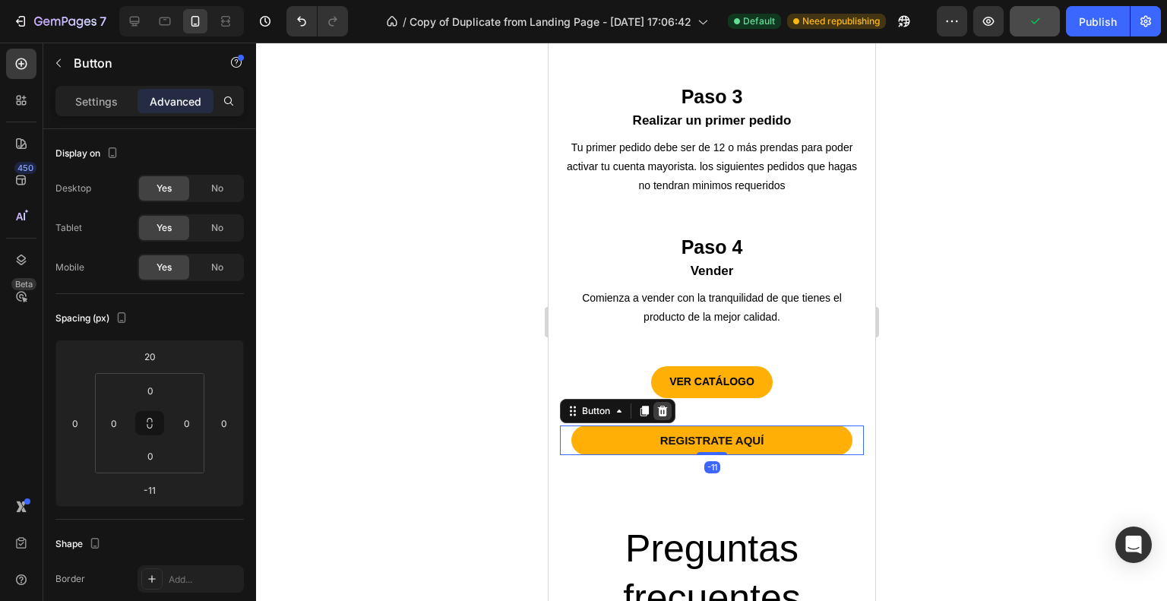
click at [660, 416] on icon at bounding box center [662, 411] width 10 height 11
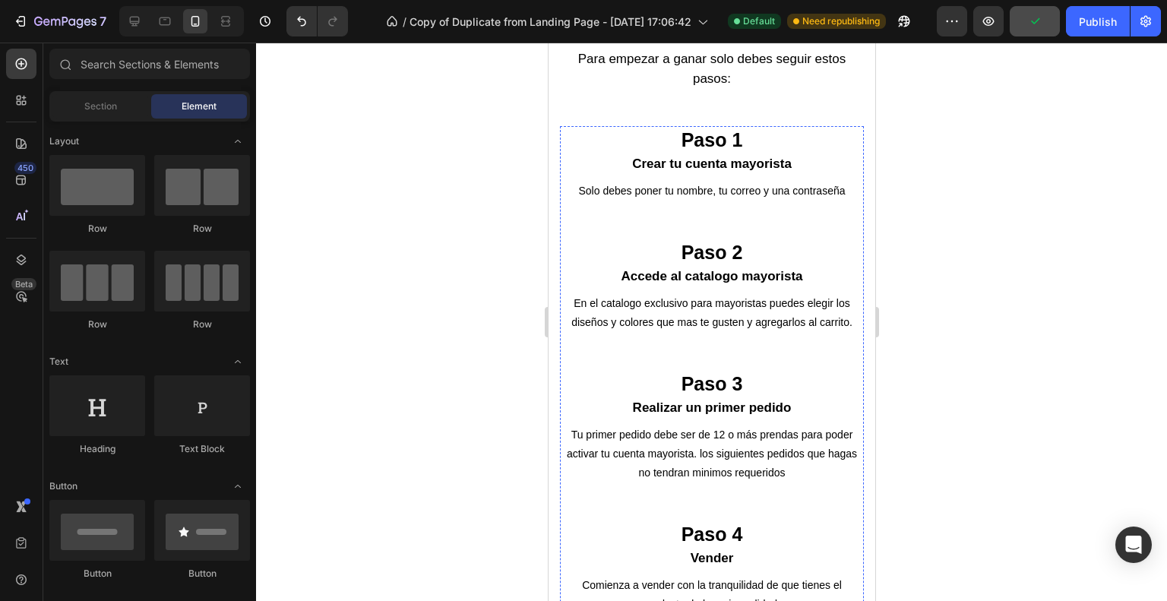
scroll to position [1568, 0]
click at [850, 182] on div "Paso 1 Heading Crear tu cuenta mayorista Heading Solo debes poner tu nombre, tu…" at bounding box center [711, 165] width 304 height 76
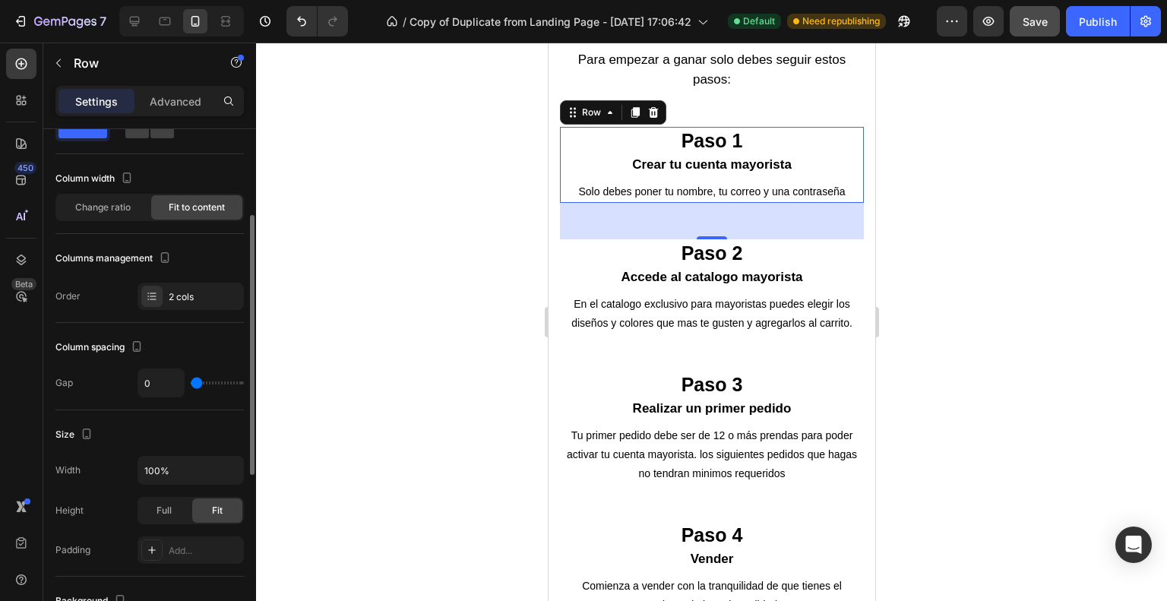
scroll to position [0, 0]
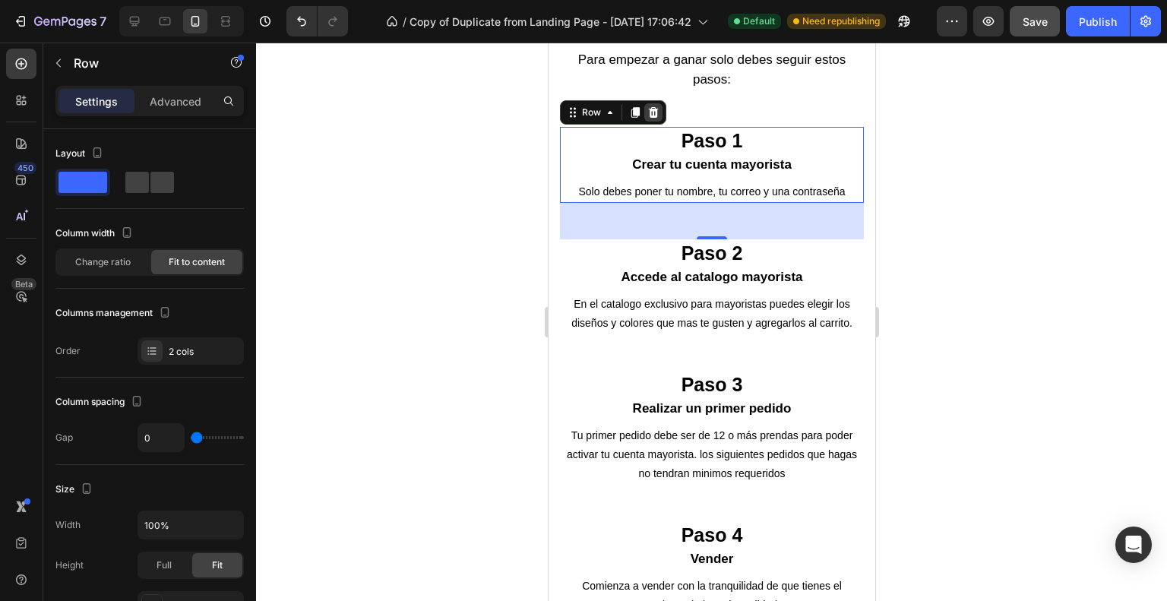
click at [648, 110] on icon at bounding box center [653, 112] width 10 height 11
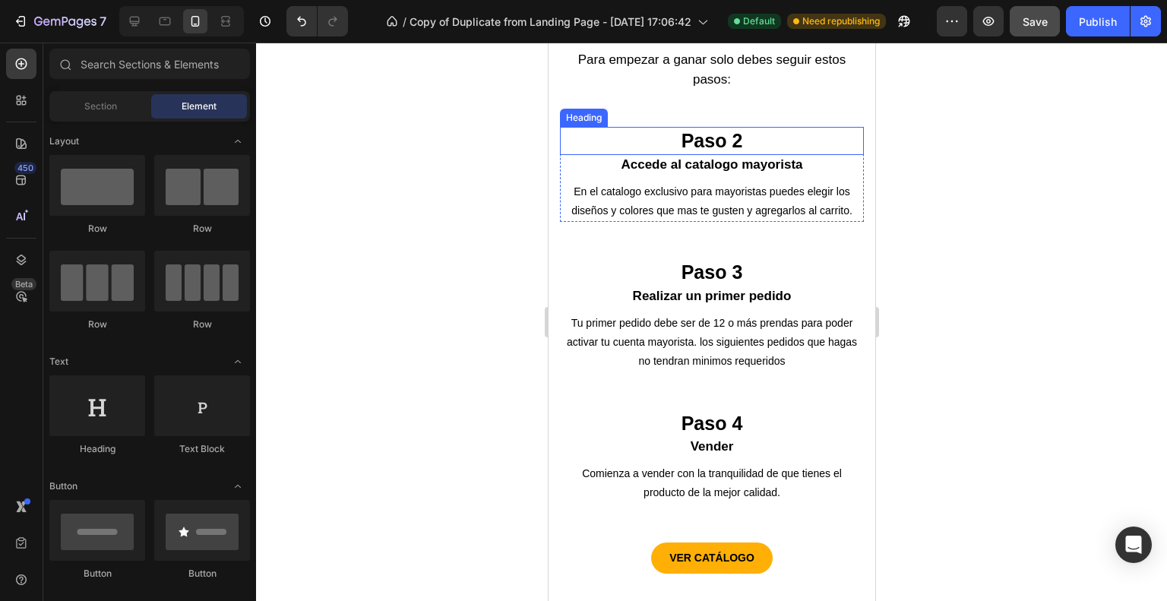
click at [715, 145] on h2 "Paso 2" at bounding box center [711, 141] width 304 height 28
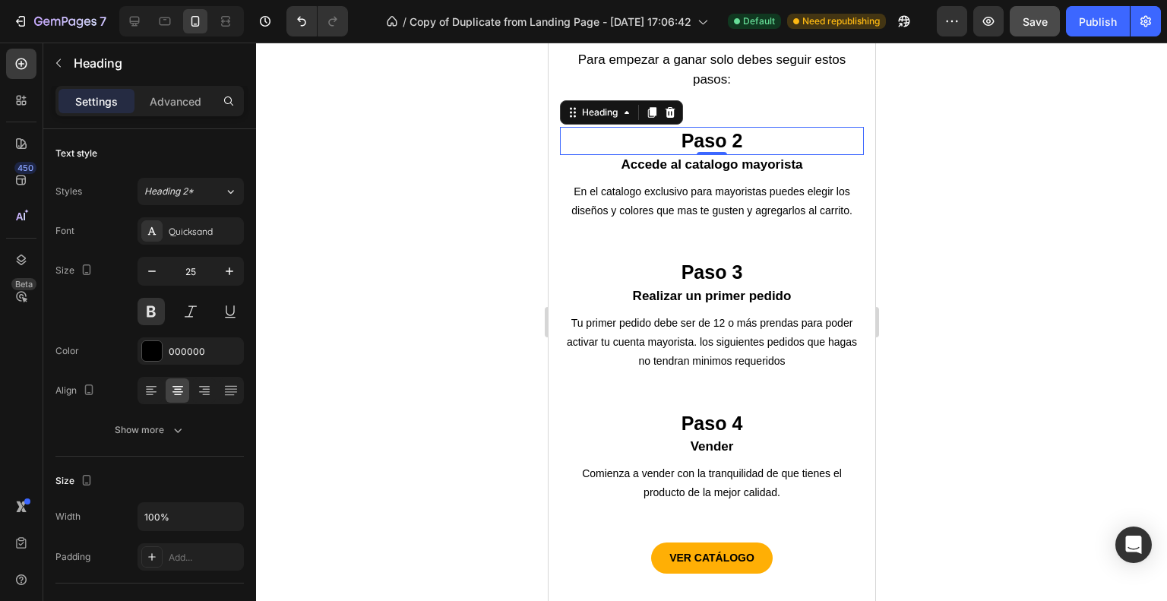
click at [750, 139] on h2 "Paso 2" at bounding box center [711, 141] width 304 height 28
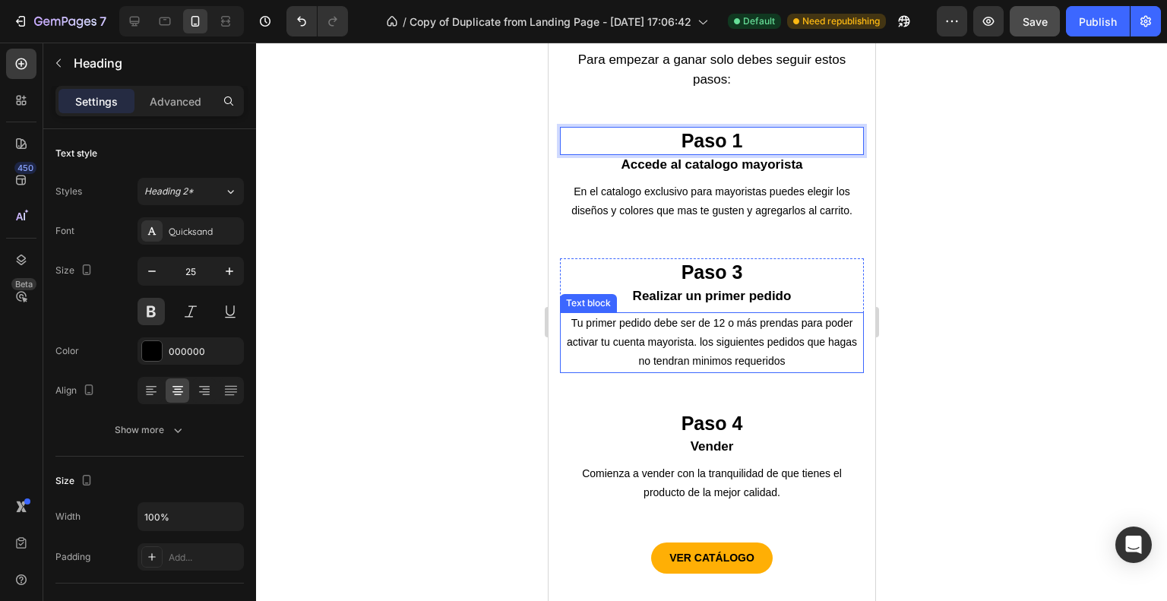
click at [718, 349] on p "Tu primer pedido debe ser de 12 o más prendas para poder activar tu cuenta mayo…" at bounding box center [711, 343] width 301 height 58
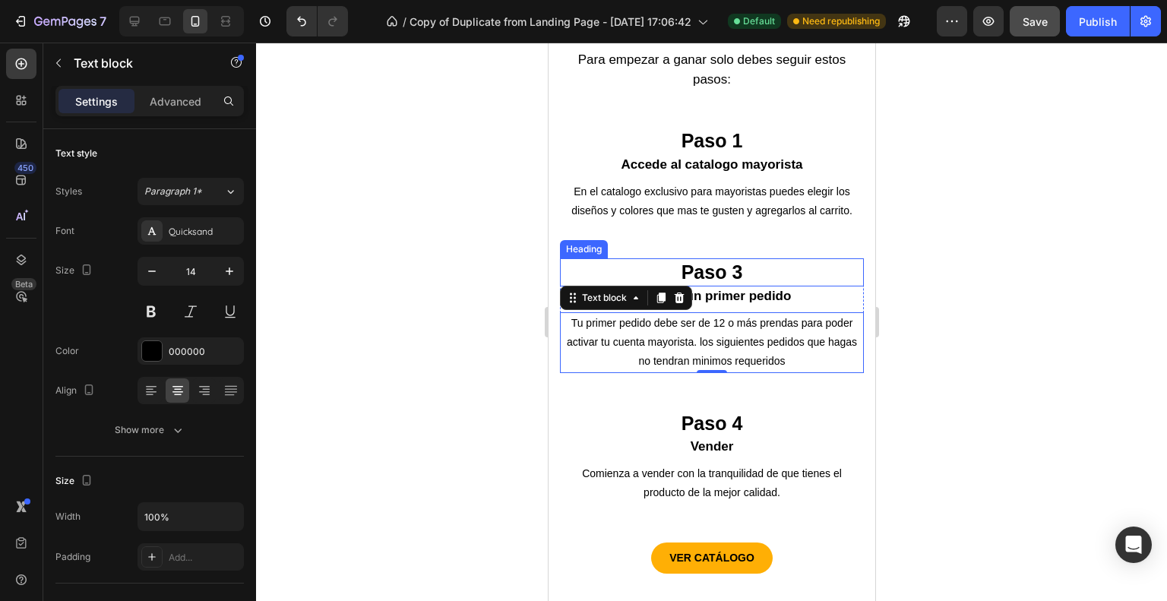
click at [727, 286] on h2 "Paso 3" at bounding box center [711, 272] width 304 height 28
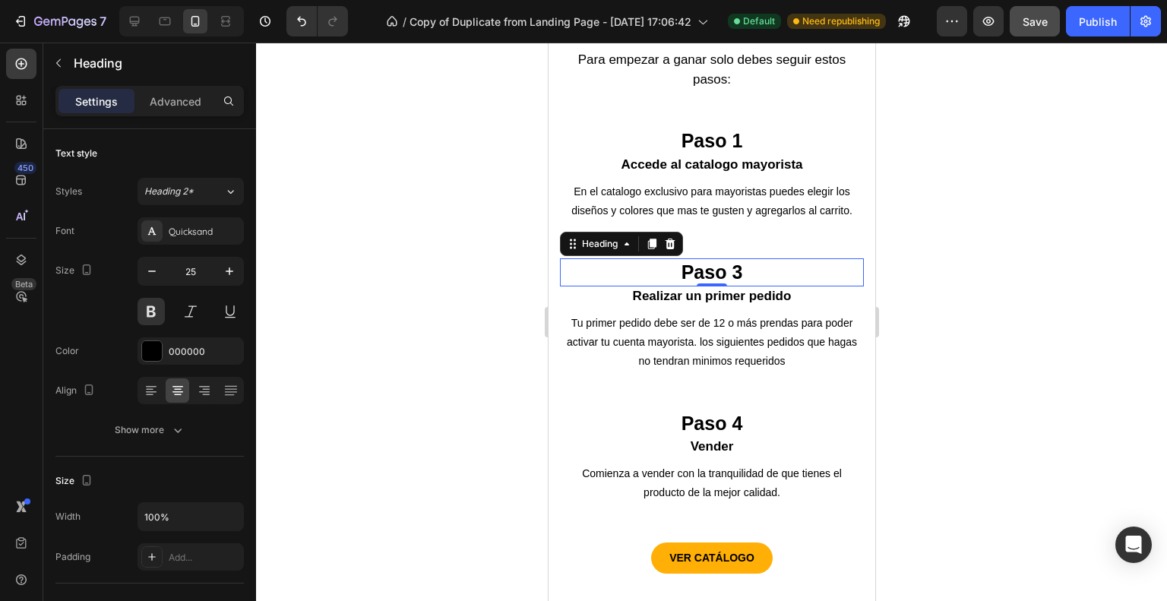
click at [761, 286] on h2 "Paso 3" at bounding box center [711, 272] width 304 height 28
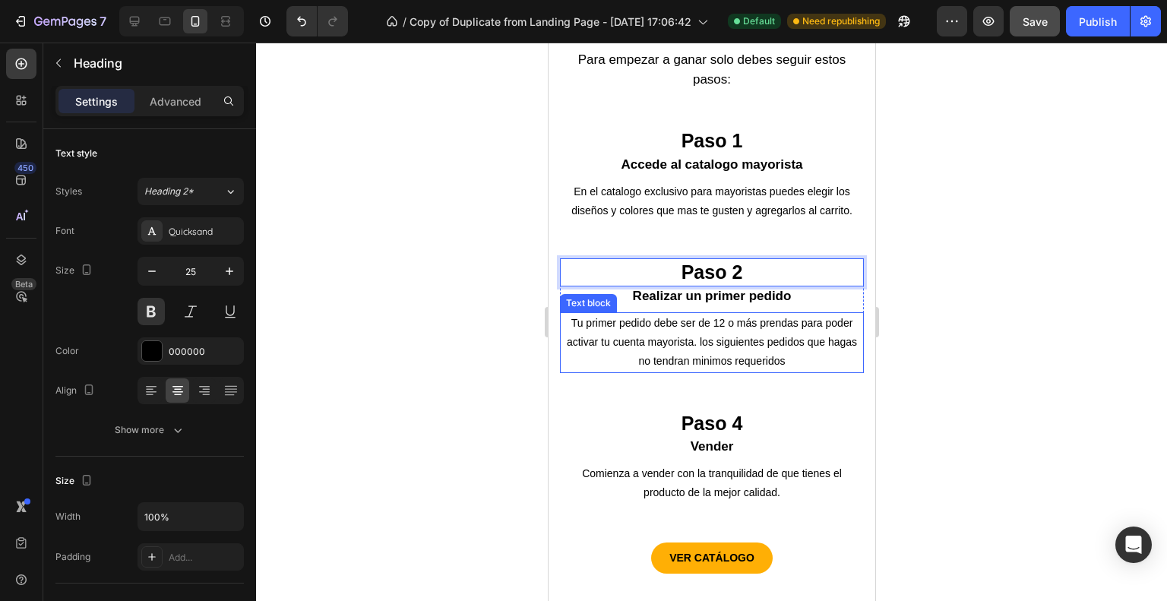
click at [744, 362] on p "Tu primer pedido debe ser de 12 o más prendas para poder activar tu cuenta mayo…" at bounding box center [711, 343] width 301 height 58
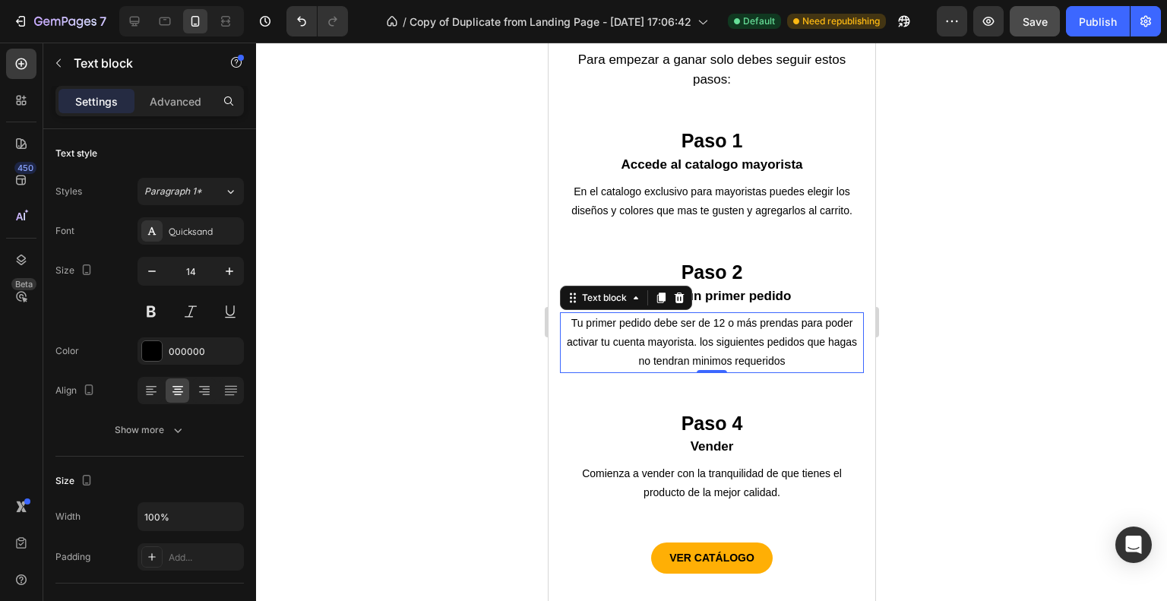
click at [622, 341] on p "Tu primer pedido debe ser de 12 o más prendas para poder activar tu cuenta mayo…" at bounding box center [711, 343] width 301 height 58
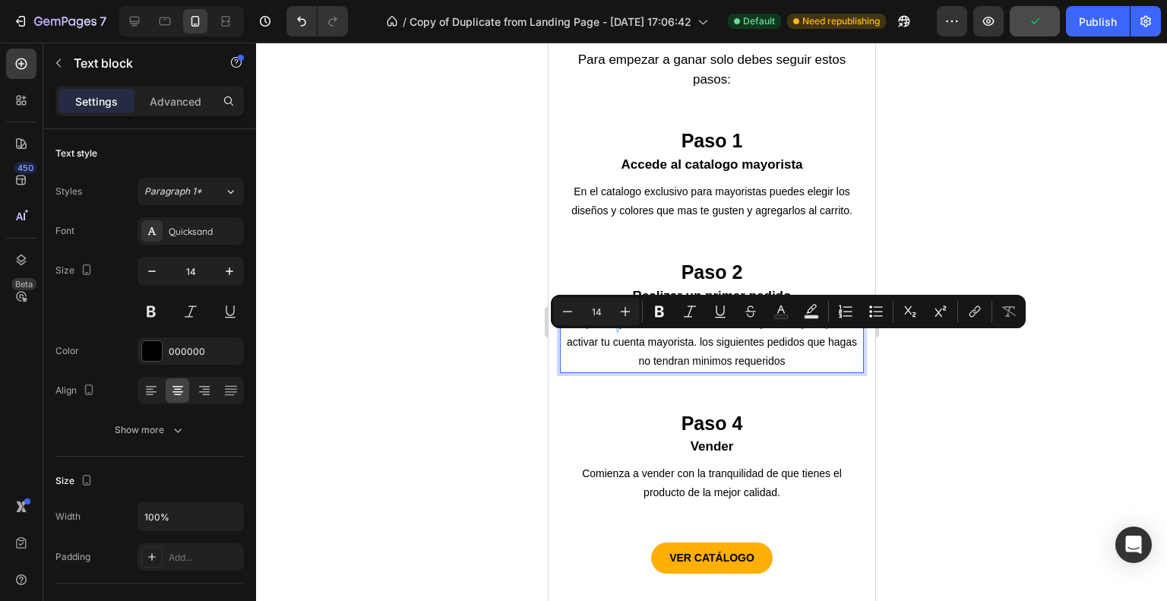
click at [622, 341] on p "Tu primer pedido debe ser de 12 o más prendas para poder activar tu cuenta mayo…" at bounding box center [711, 343] width 301 height 58
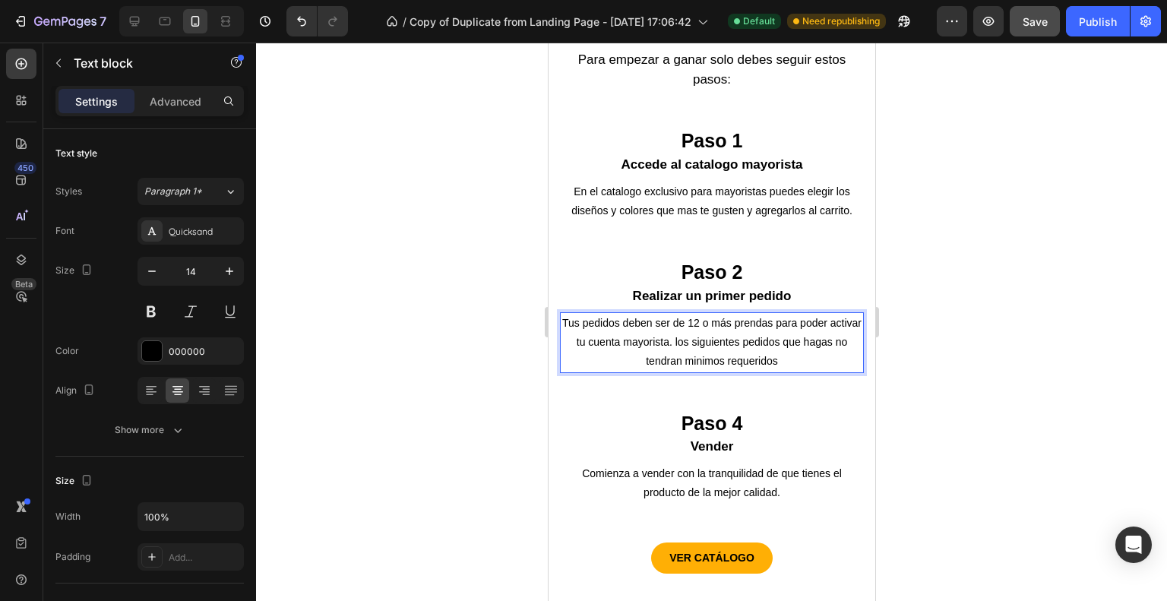
click at [800, 371] on p "Tus pedidos deben ser de 12 o más prendas para poder activar tu cuenta mayorist…" at bounding box center [711, 343] width 301 height 58
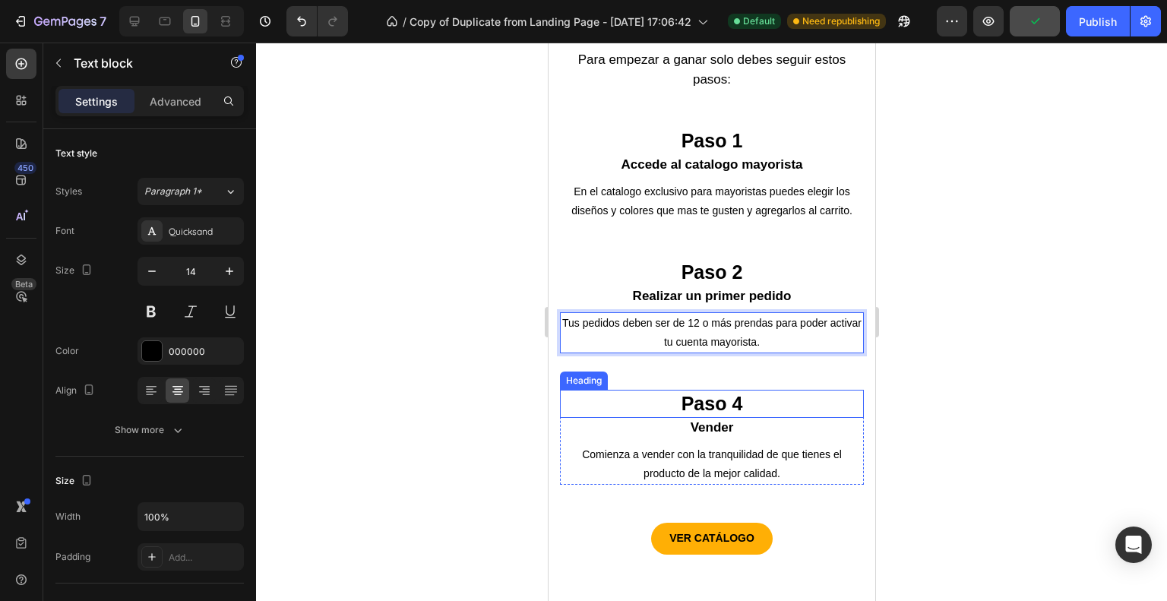
click at [778, 415] on h2 "Paso 4" at bounding box center [711, 404] width 304 height 28
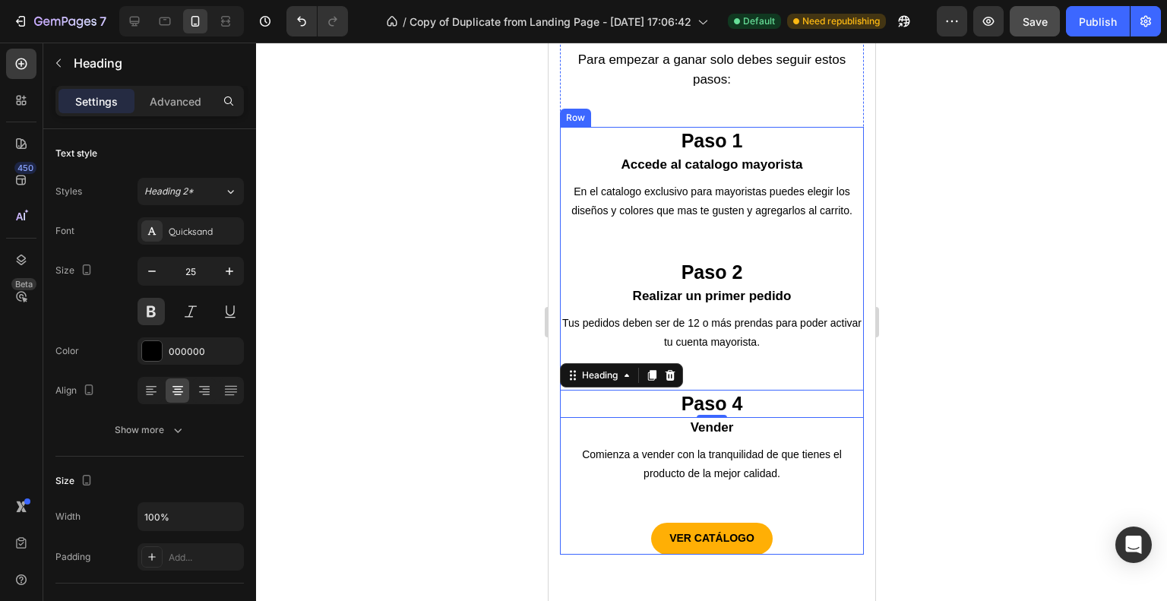
click at [815, 397] on div "Paso 1 Heading Accede al catalogo mayorista Heading En el catalogo exclusivo pa…" at bounding box center [711, 318] width 304 height 382
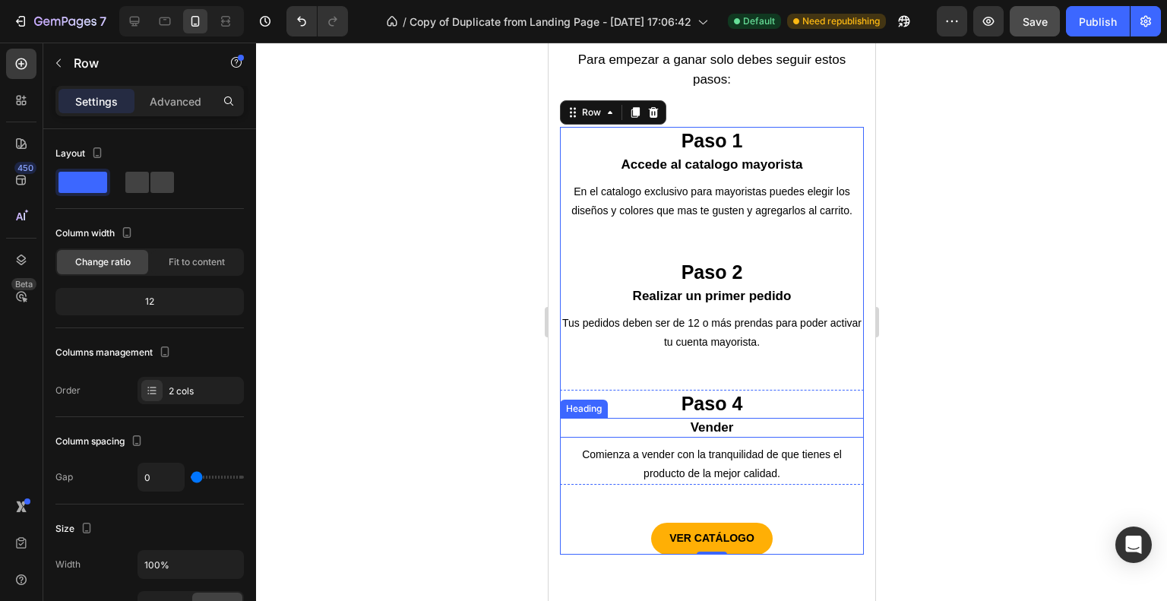
click at [834, 437] on h3 "Vender" at bounding box center [711, 428] width 304 height 20
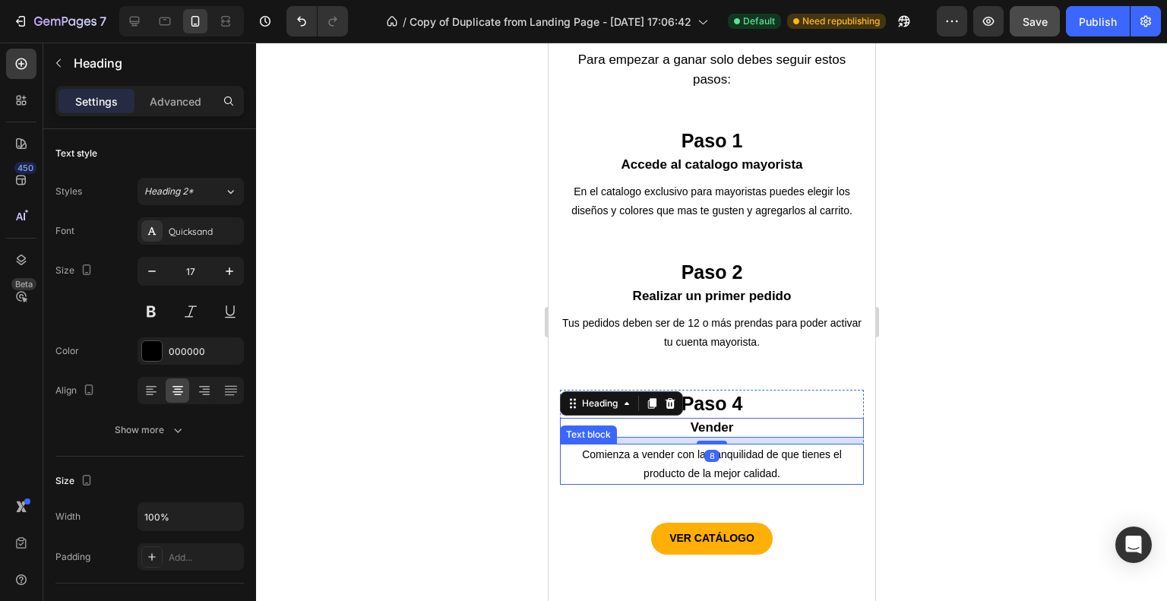
click at [837, 483] on p "Comienza a vender con la tranquilidad de que tienes el producto de la mejor cal…" at bounding box center [711, 464] width 301 height 38
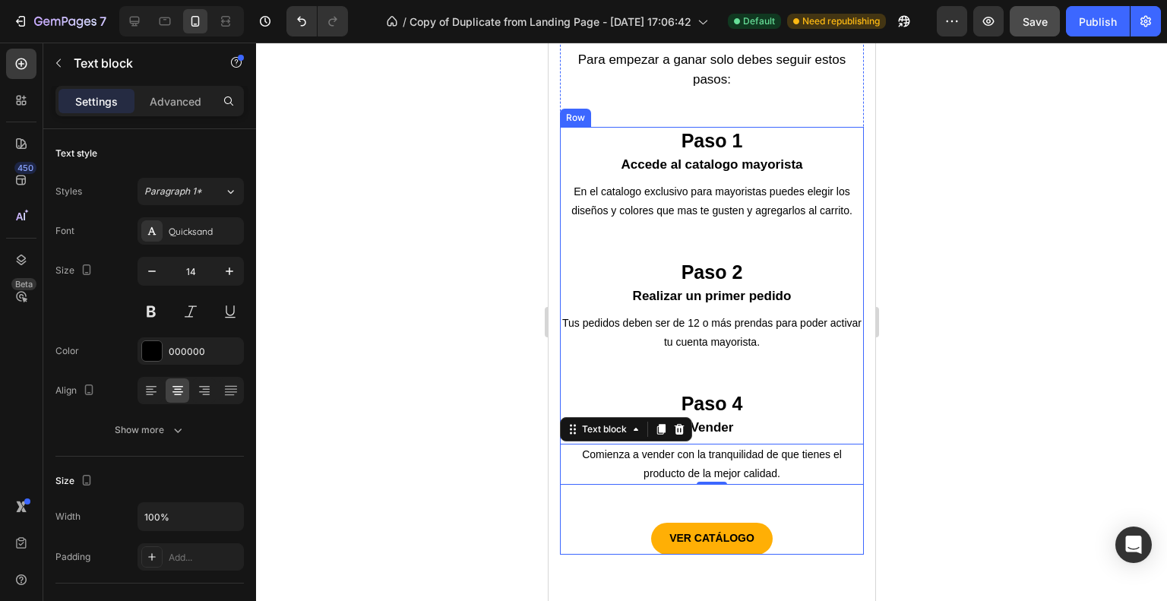
click at [784, 394] on div "Paso 1 Heading Accede al catalogo mayorista Heading En el catalogo exclusivo pa…" at bounding box center [711, 318] width 304 height 382
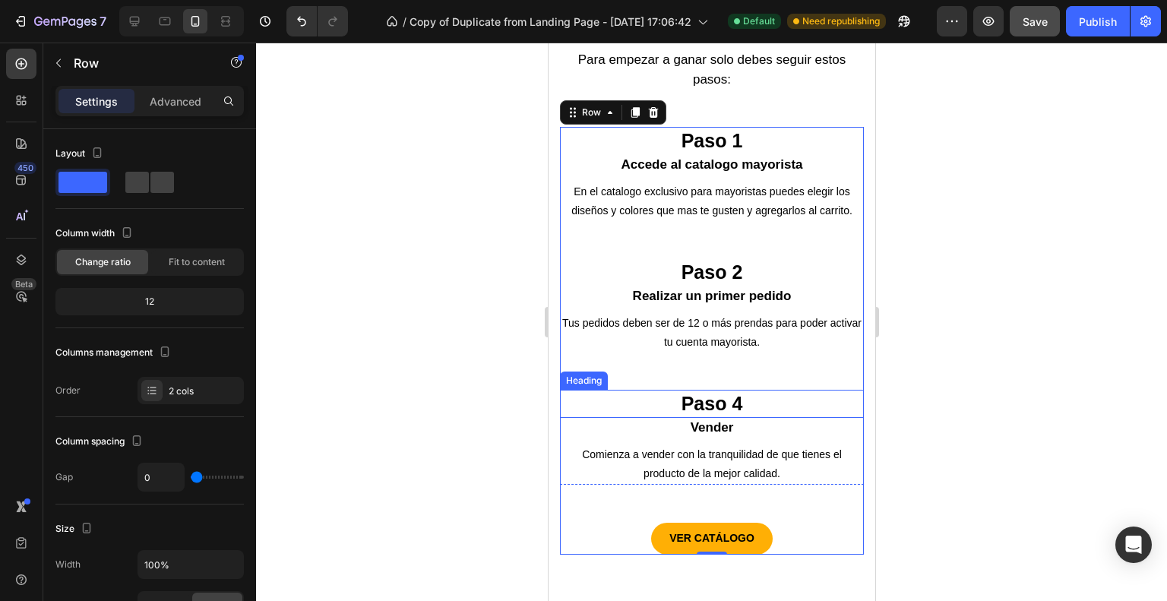
click at [769, 418] on h2 "Paso 4" at bounding box center [711, 404] width 304 height 28
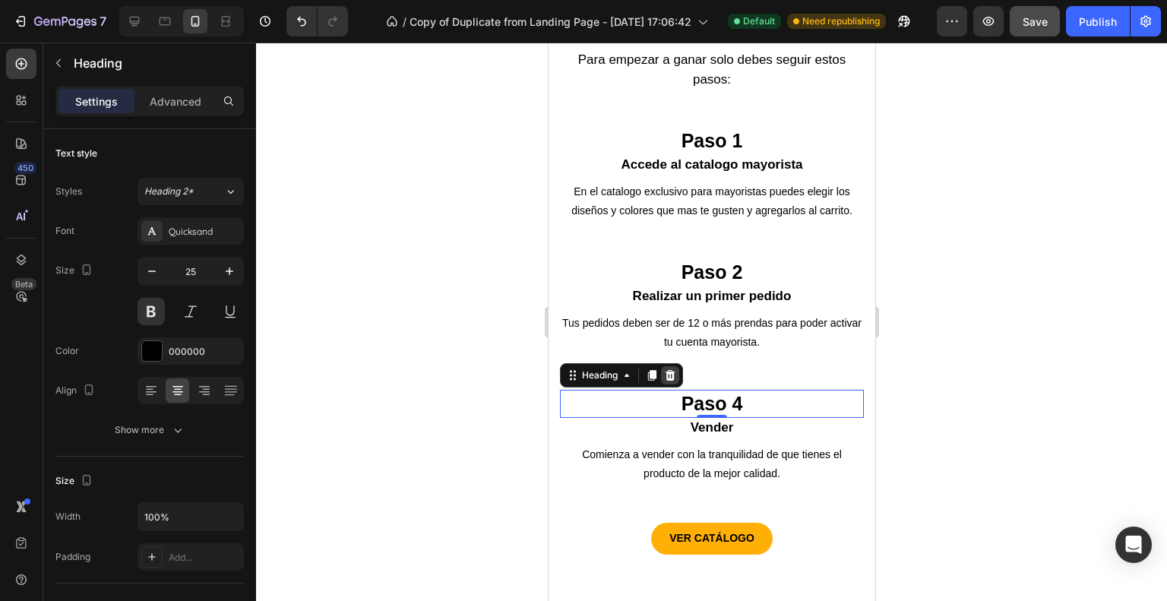
click at [677, 384] on div at bounding box center [669, 375] width 18 height 18
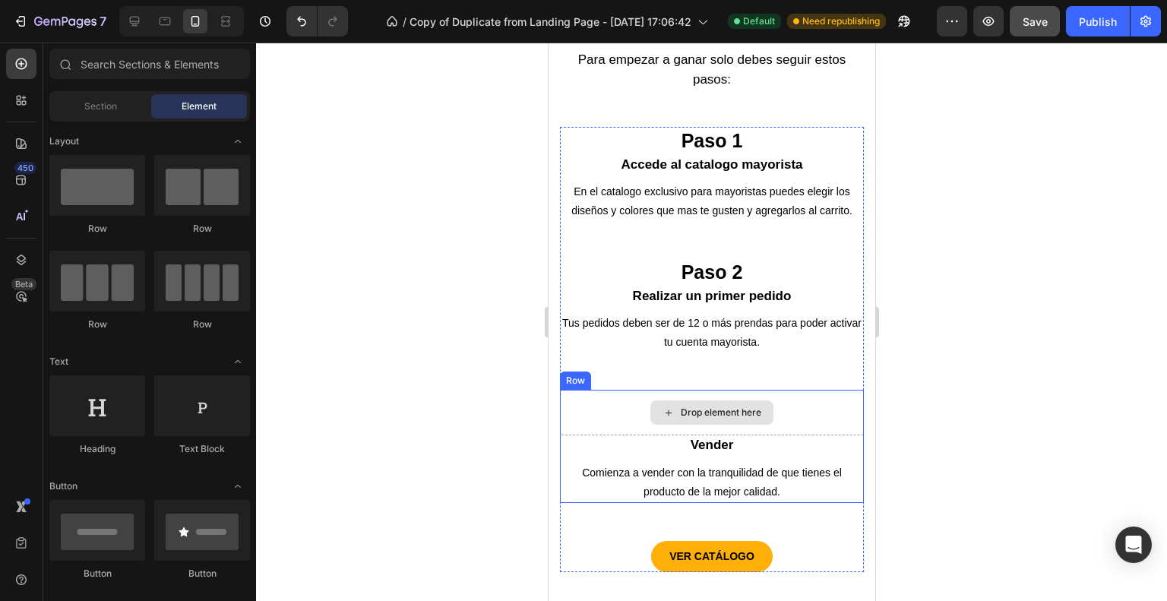
click at [787, 410] on div "Drop element here" at bounding box center [711, 413] width 304 height 46
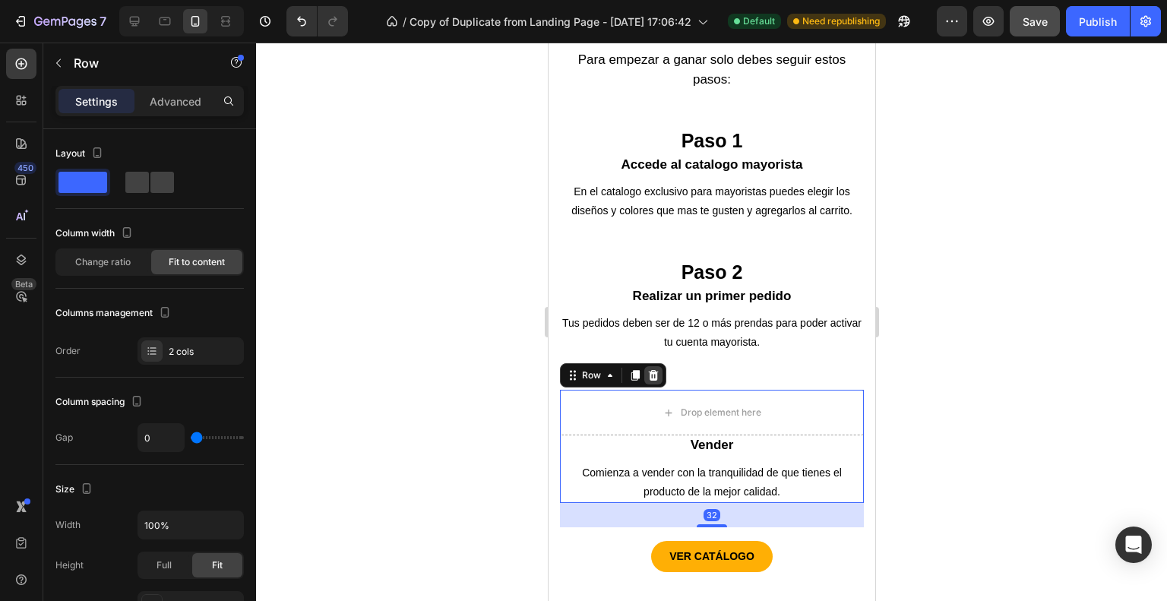
click at [654, 381] on icon at bounding box center [653, 375] width 10 height 11
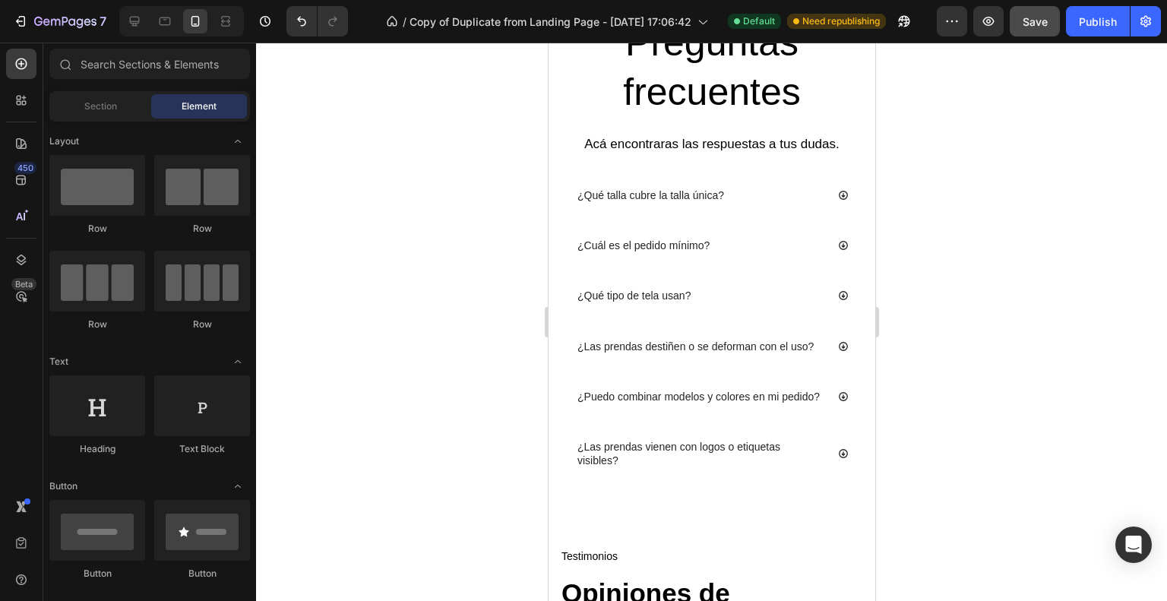
scroll to position [2083, 0]
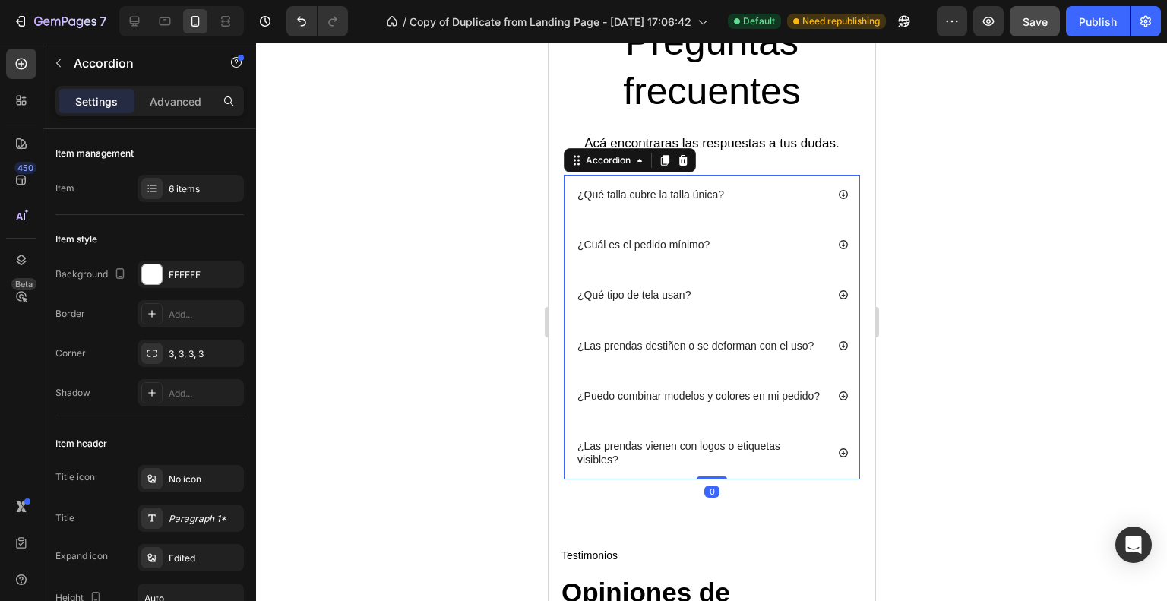
click at [837, 242] on icon at bounding box center [842, 244] width 11 height 11
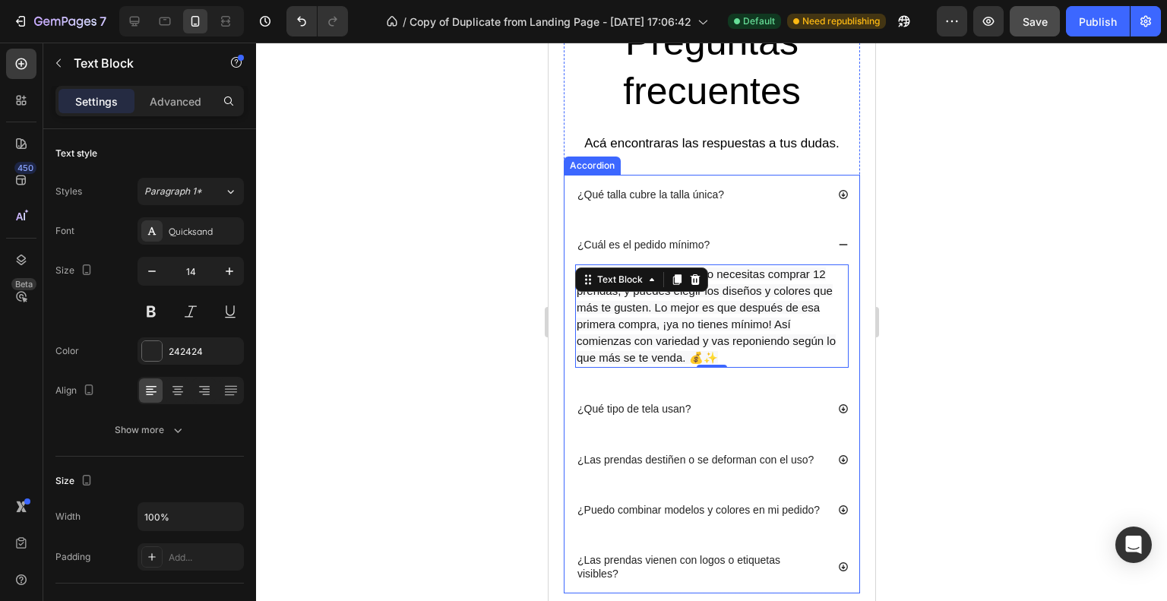
click at [837, 242] on icon at bounding box center [842, 244] width 11 height 11
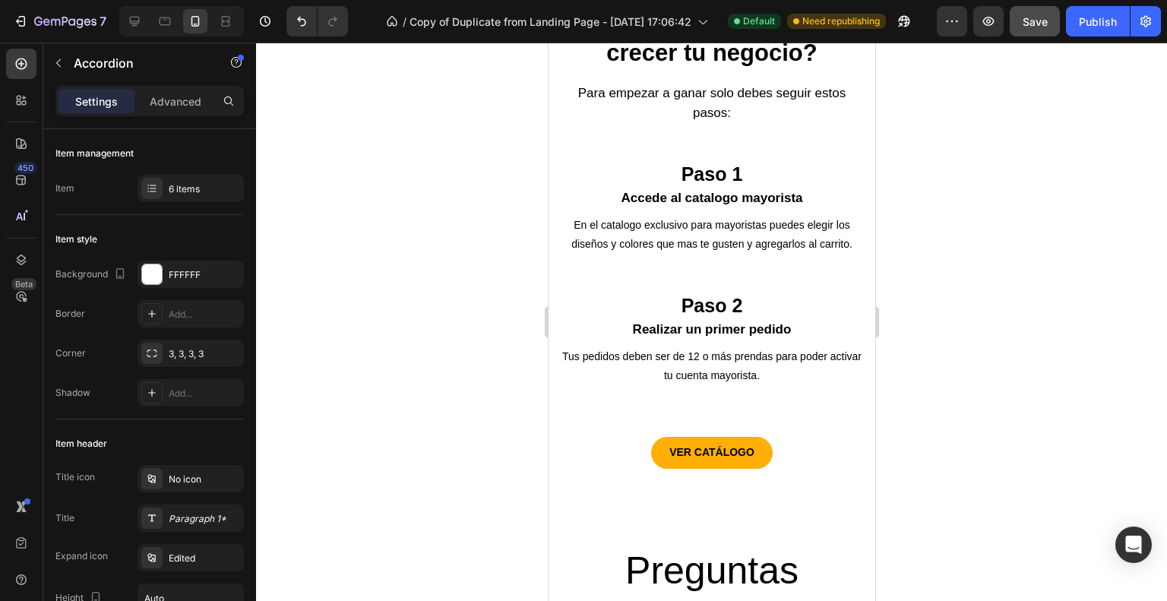
scroll to position [1483, 0]
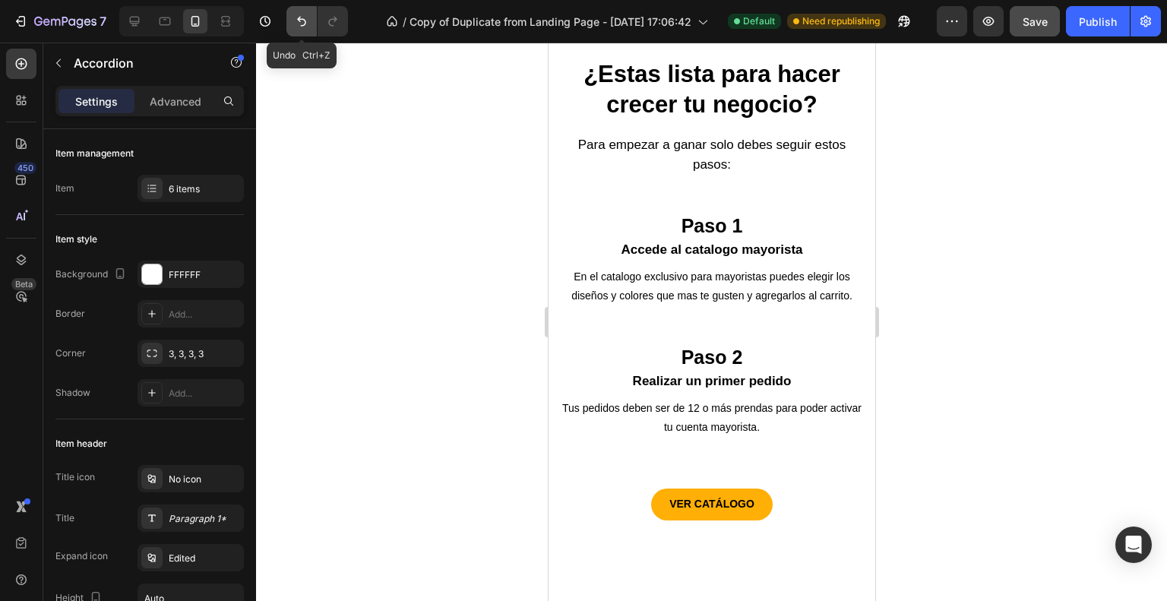
click at [301, 21] on icon "Undo/Redo" at bounding box center [301, 21] width 15 height 15
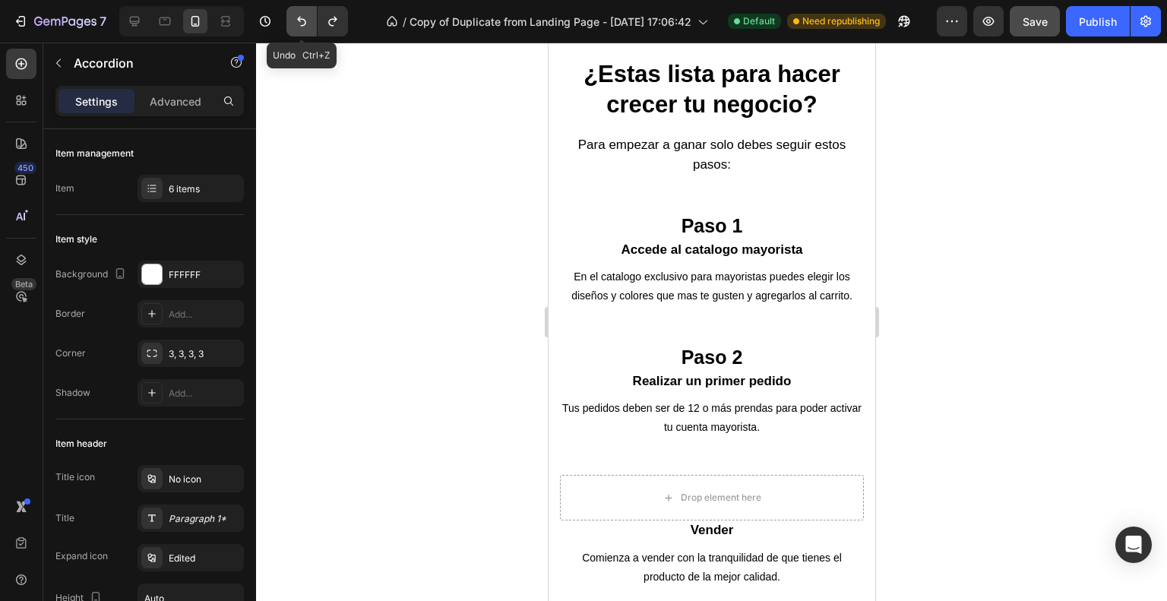
click at [301, 21] on icon "Undo/Redo" at bounding box center [301, 21] width 15 height 15
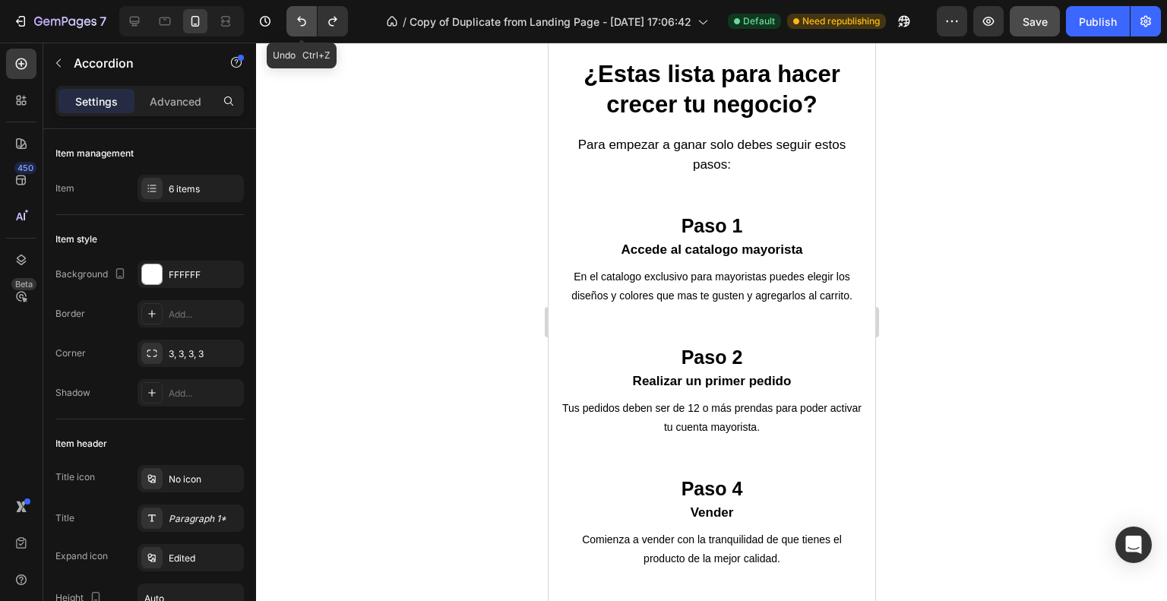
click at [301, 21] on icon "Undo/Redo" at bounding box center [301, 21] width 15 height 15
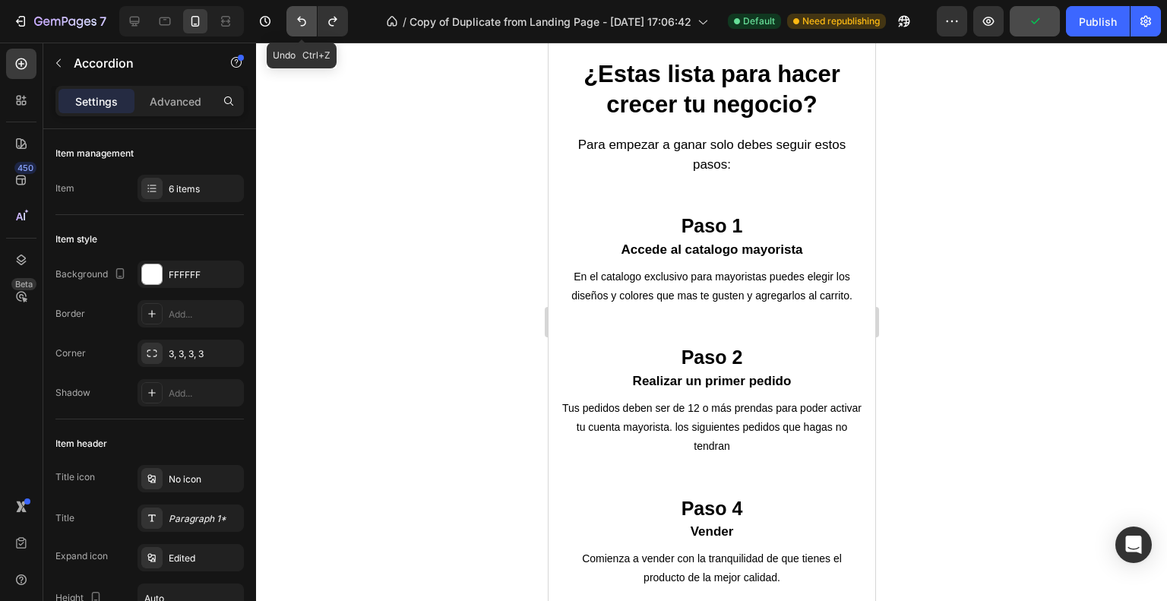
click at [301, 21] on icon "Undo/Redo" at bounding box center [301, 21] width 15 height 15
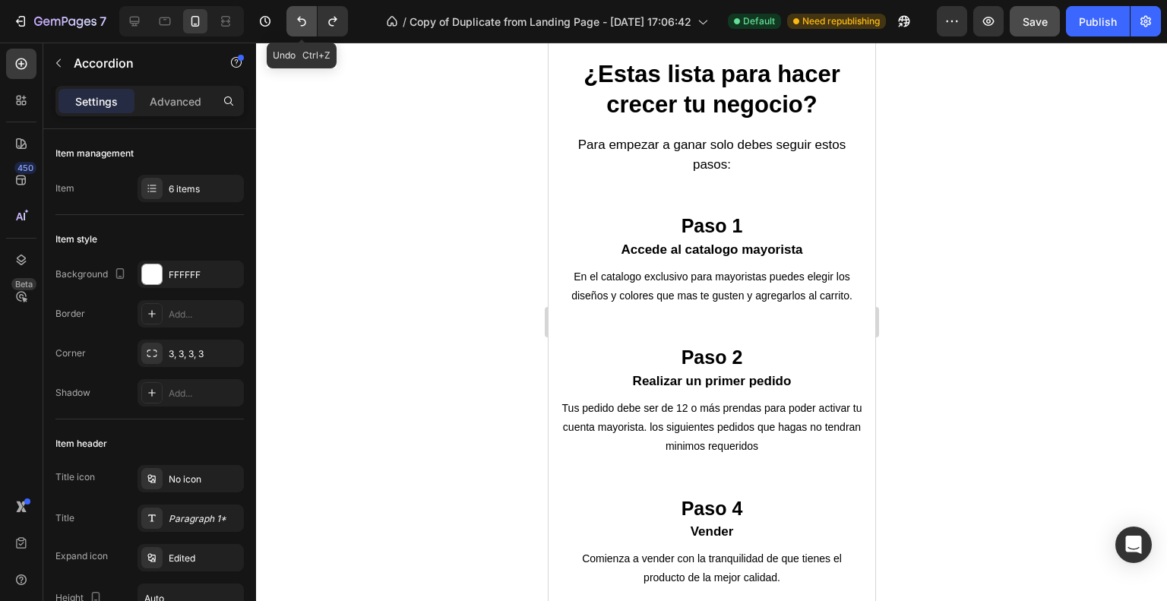
click at [301, 21] on icon "Undo/Redo" at bounding box center [301, 21] width 15 height 15
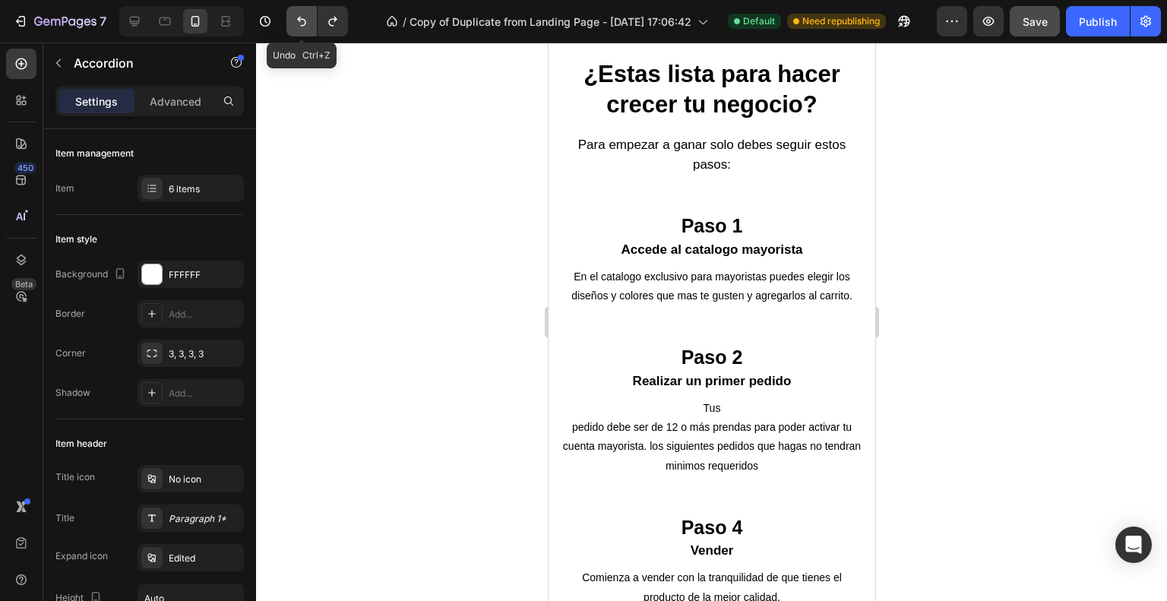
click at [301, 21] on icon "Undo/Redo" at bounding box center [301, 21] width 15 height 15
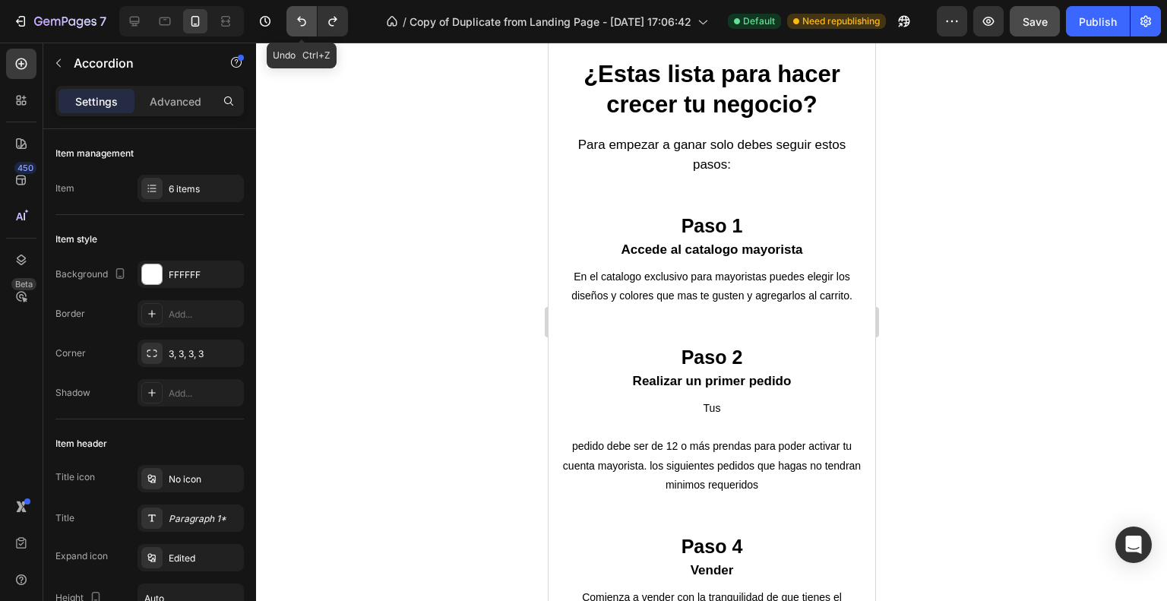
click at [301, 21] on icon "Undo/Redo" at bounding box center [301, 21] width 15 height 15
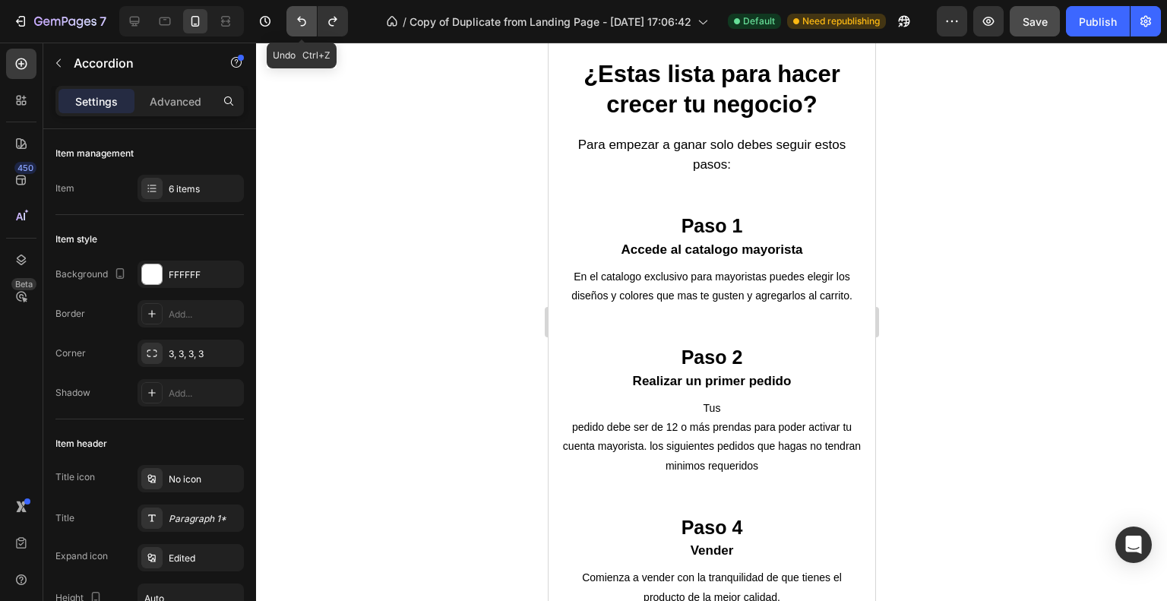
click at [301, 21] on icon "Undo/Redo" at bounding box center [301, 21] width 15 height 15
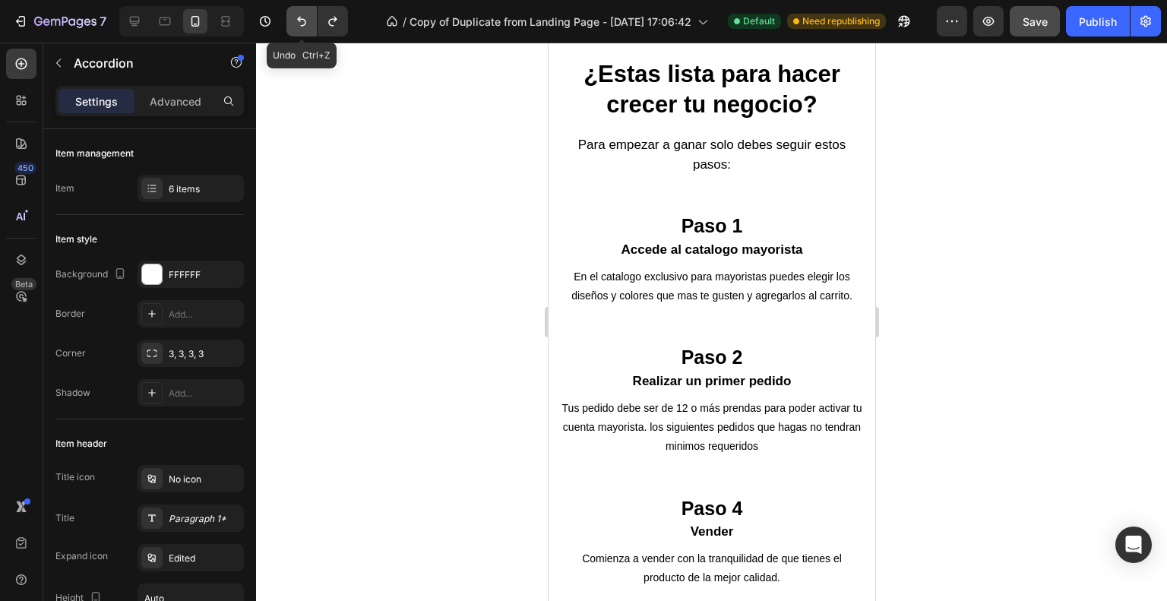
click at [301, 21] on icon "Undo/Redo" at bounding box center [301, 21] width 15 height 15
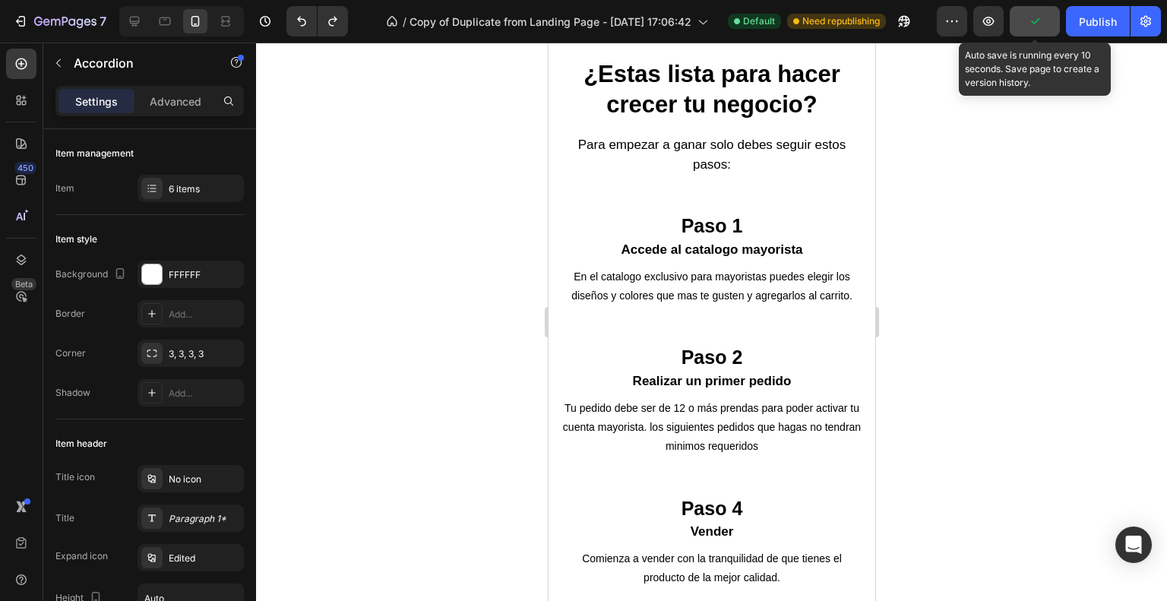
click at [1037, 27] on icon "button" at bounding box center [1034, 21] width 15 height 15
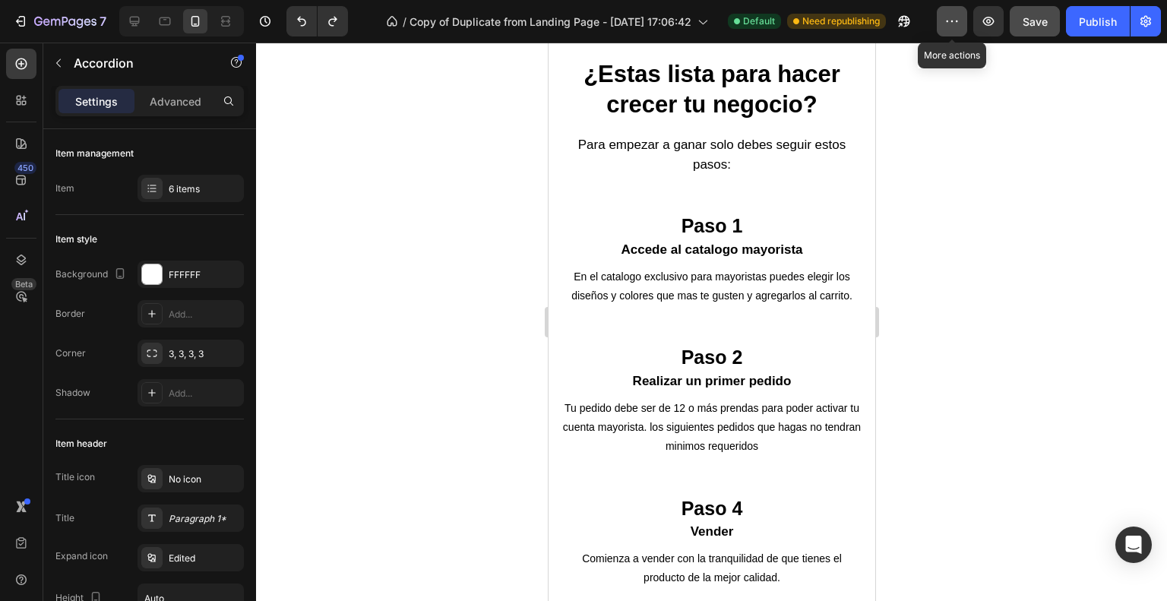
click at [959, 27] on icon "button" at bounding box center [951, 21] width 15 height 15
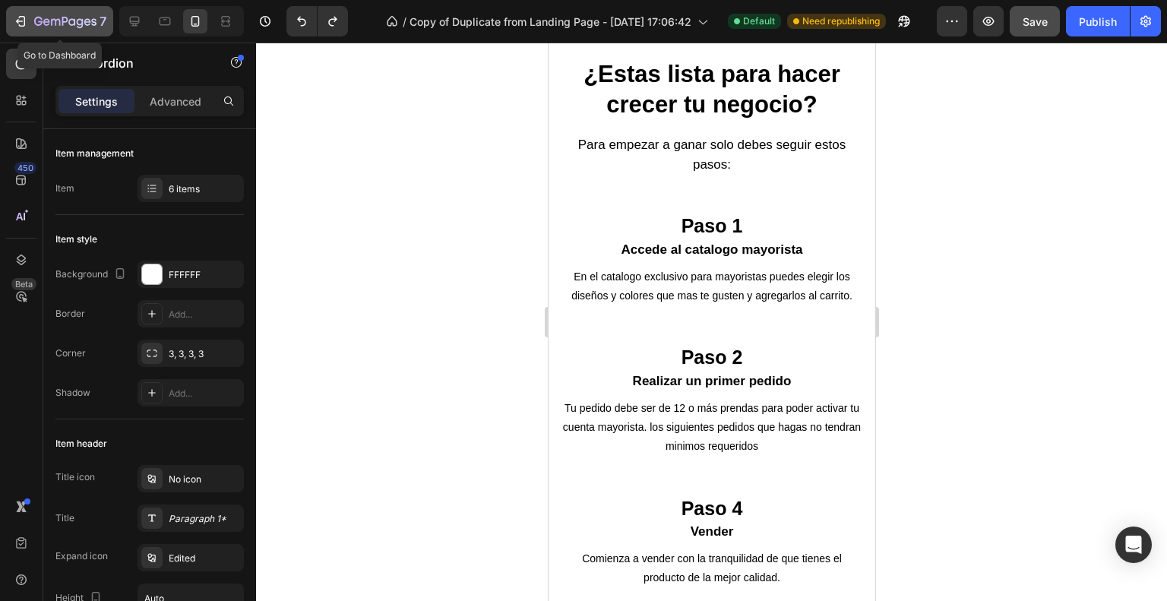
click at [39, 21] on icon "button" at bounding box center [65, 22] width 62 height 13
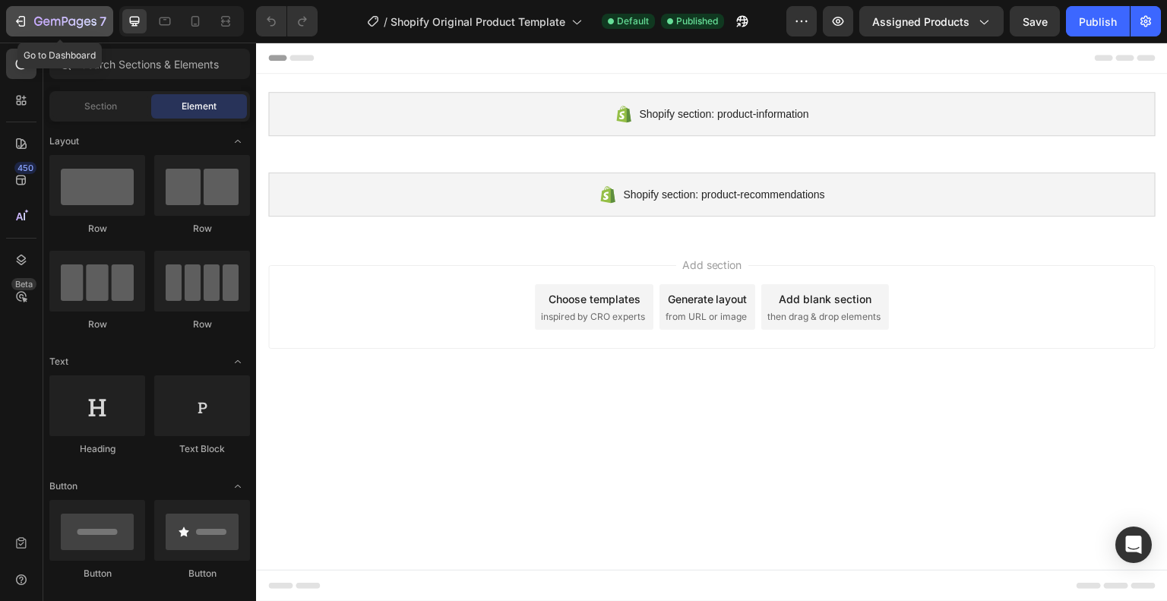
click at [76, 33] on button "7" at bounding box center [59, 21] width 107 height 30
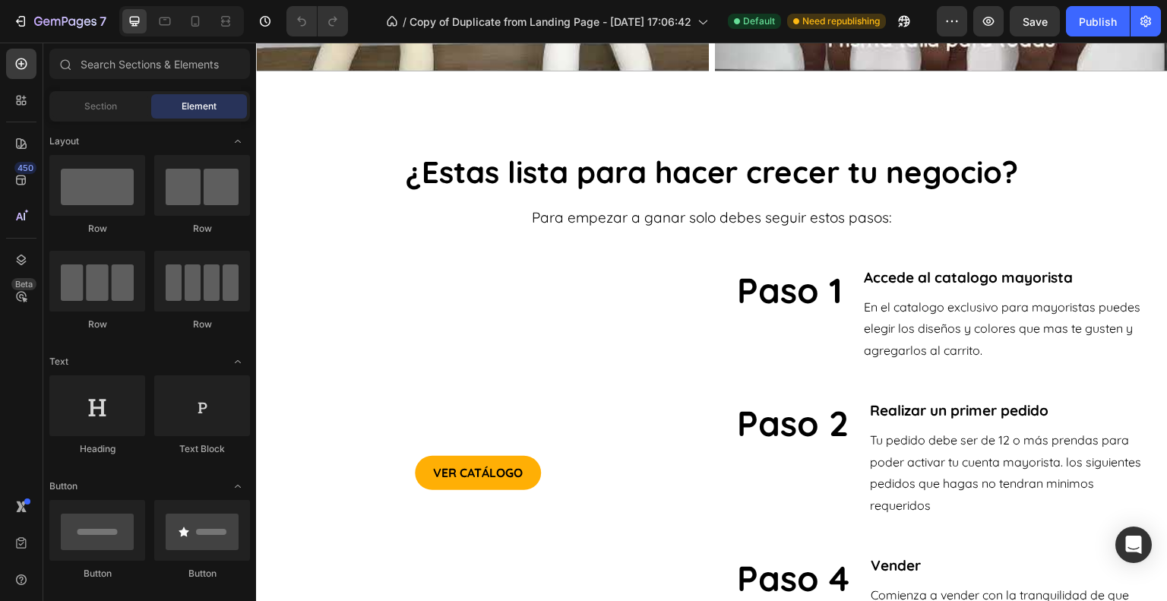
scroll to position [1510, 0]
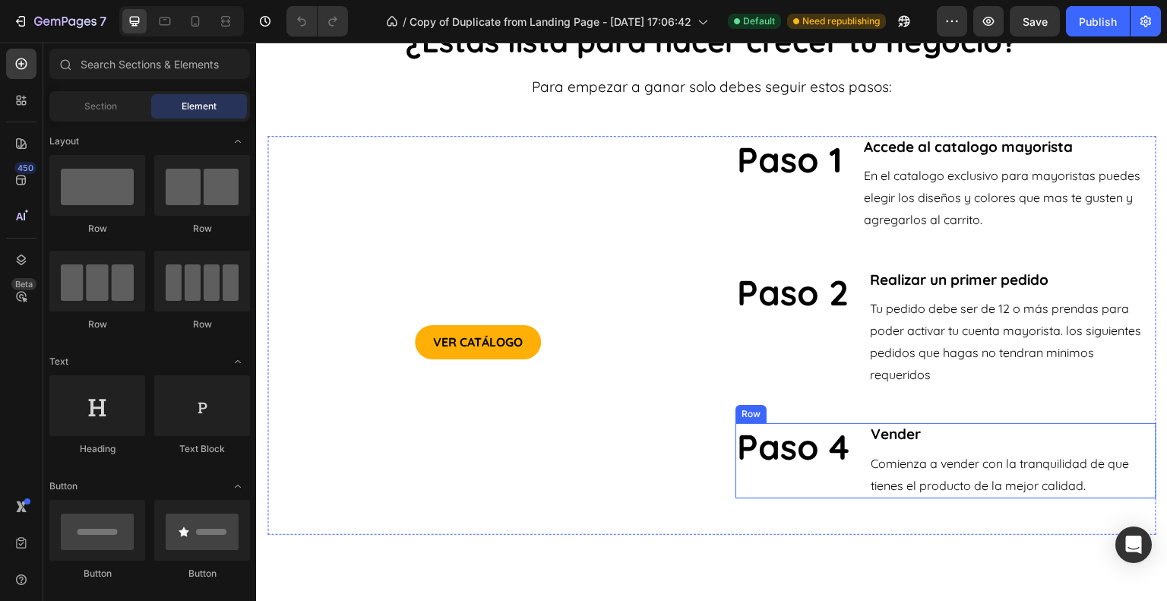
click at [847, 440] on div "Paso 4 Heading Vender Heading Comienza a vender con la tranquilidad de que tien…" at bounding box center [945, 460] width 421 height 74
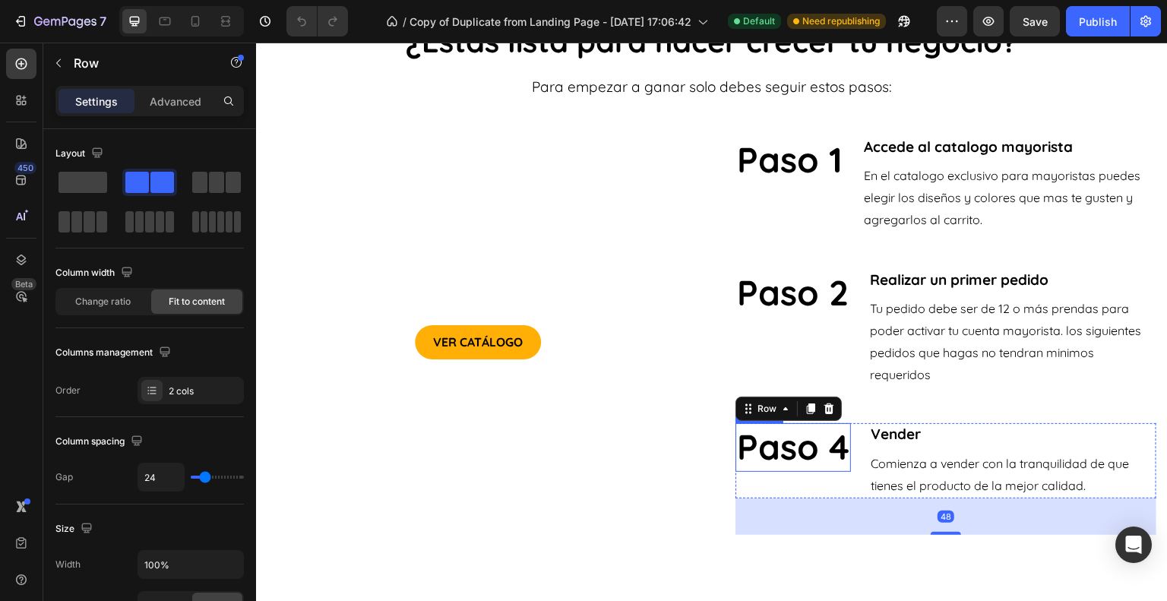
click at [834, 450] on h2 "Paso 4" at bounding box center [792, 447] width 115 height 49
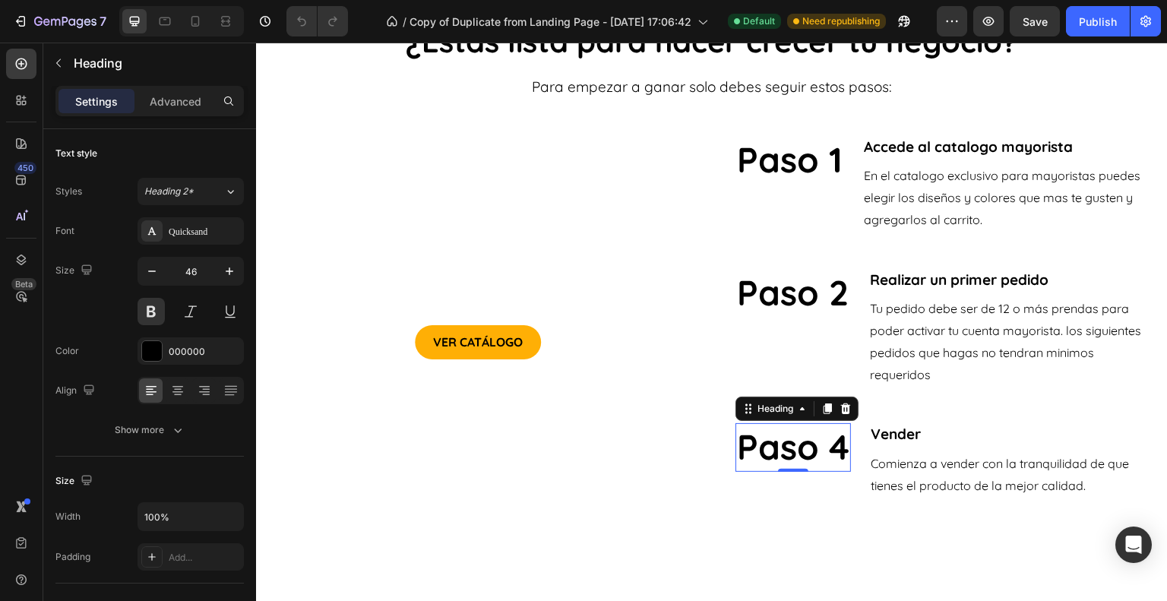
click at [834, 450] on p "Paso 4" at bounding box center [793, 448] width 112 height 46
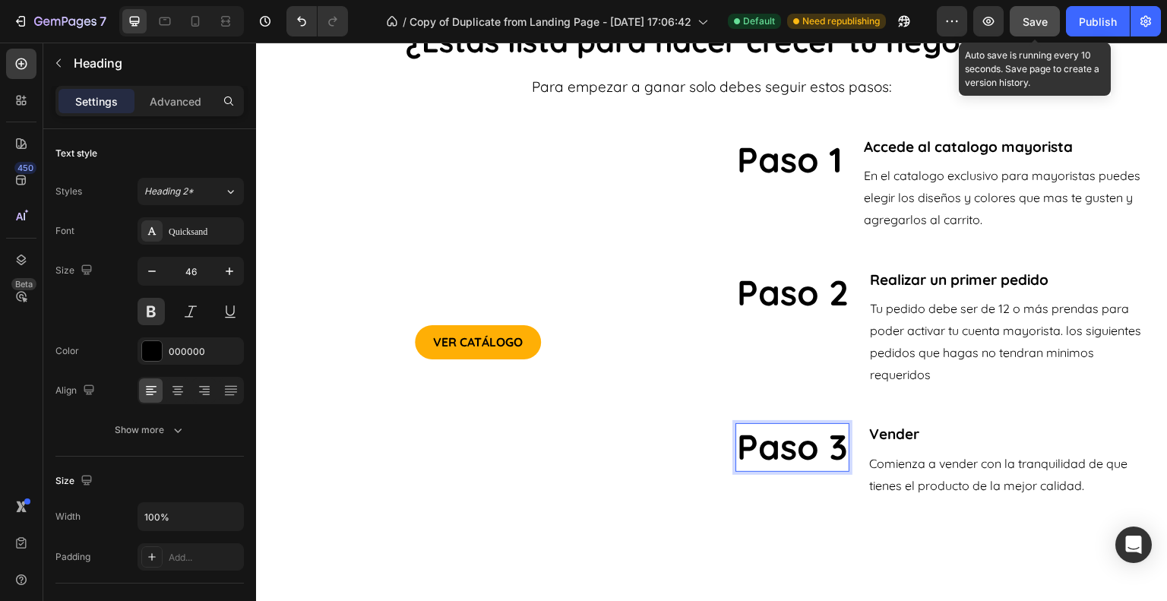
click at [1053, 11] on button "Save" at bounding box center [1034, 21] width 50 height 30
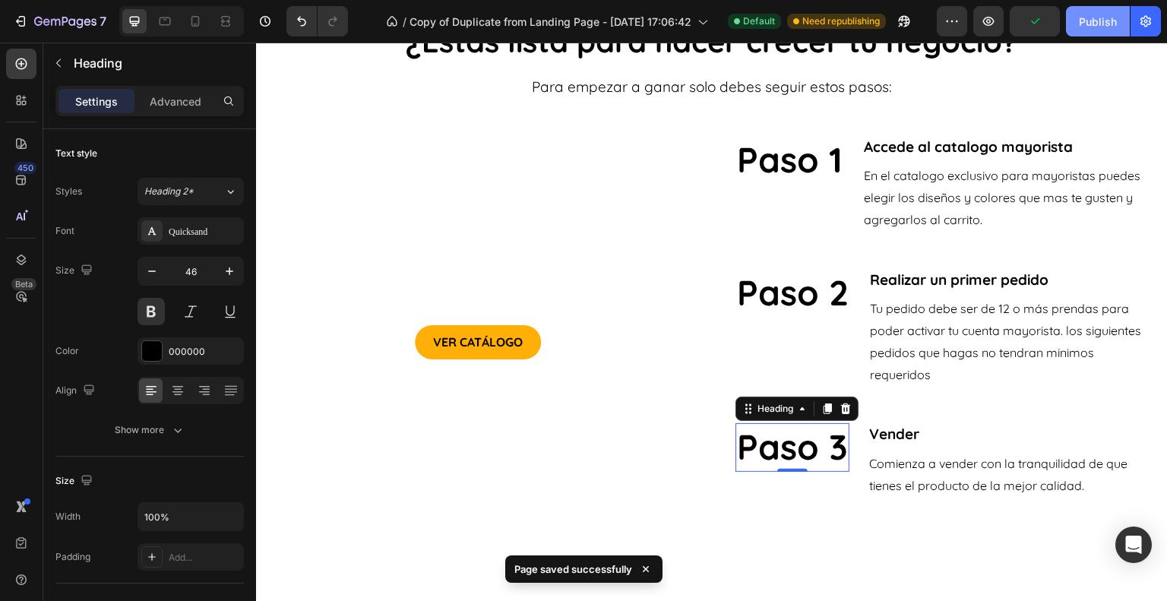
click at [1085, 20] on div "Publish" at bounding box center [1097, 22] width 38 height 16
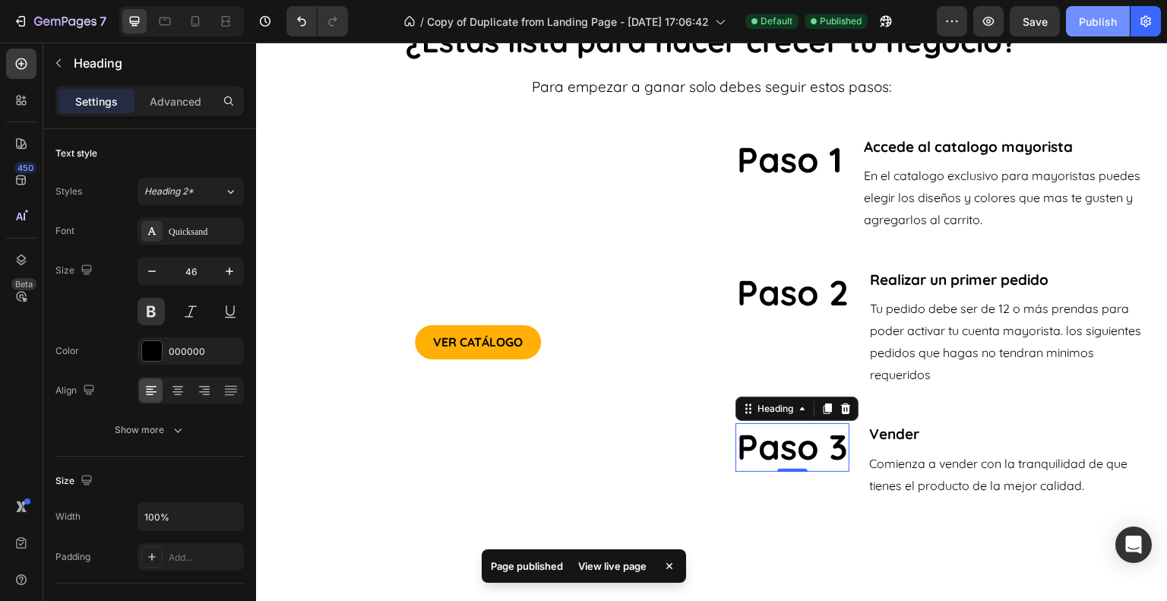
click at [1085, 20] on button "Publish" at bounding box center [1098, 21] width 64 height 30
